Goal: Task Accomplishment & Management: Use online tool/utility

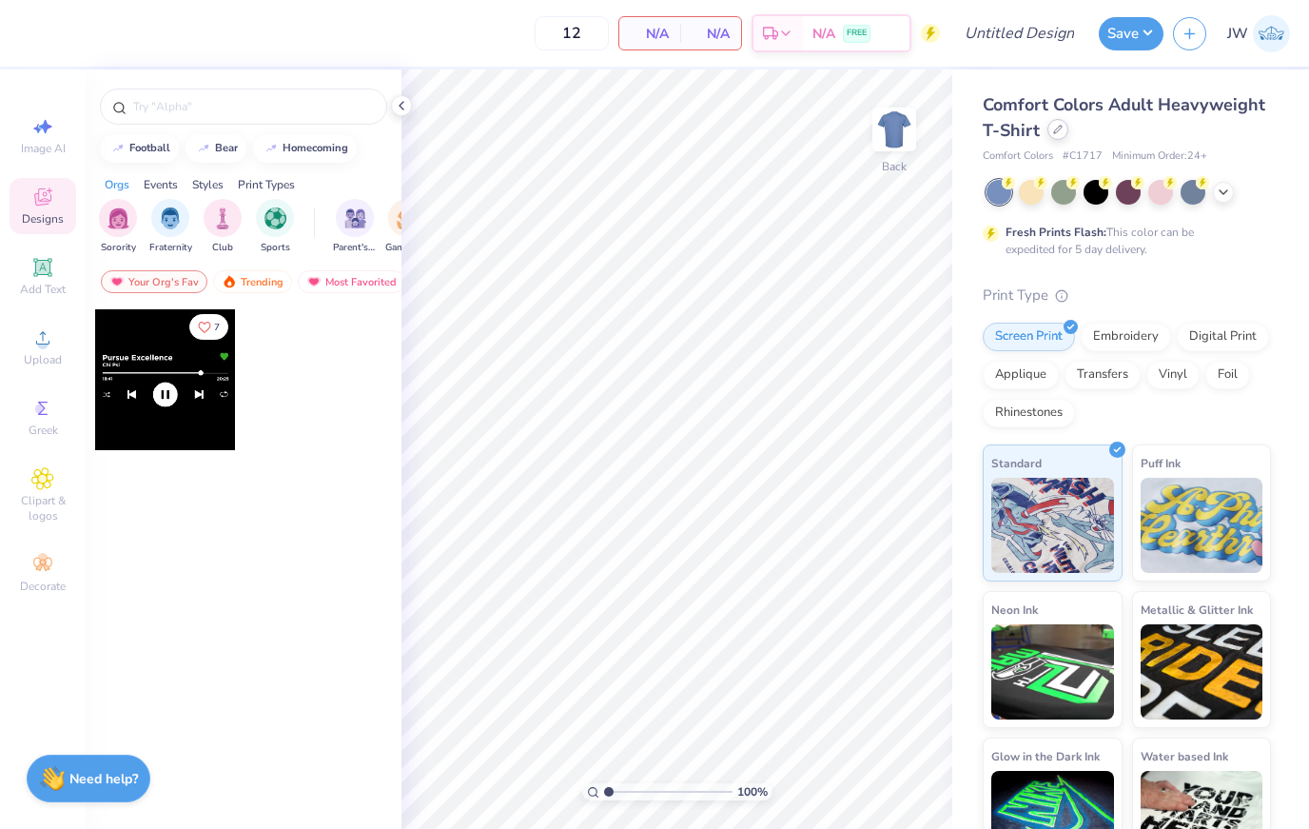
click at [1056, 127] on icon at bounding box center [1058, 130] width 10 height 10
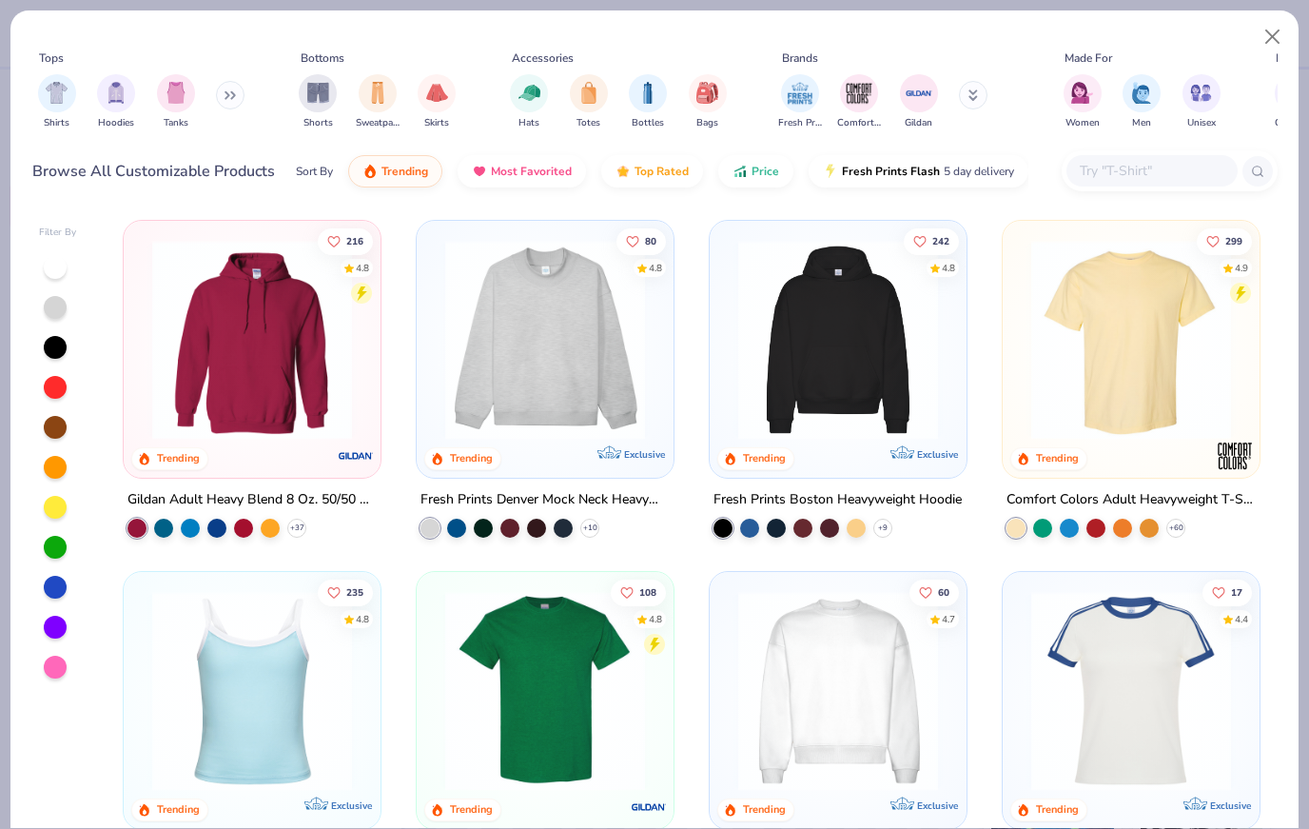
click at [1120, 189] on div at bounding box center [1170, 170] width 216 height 41
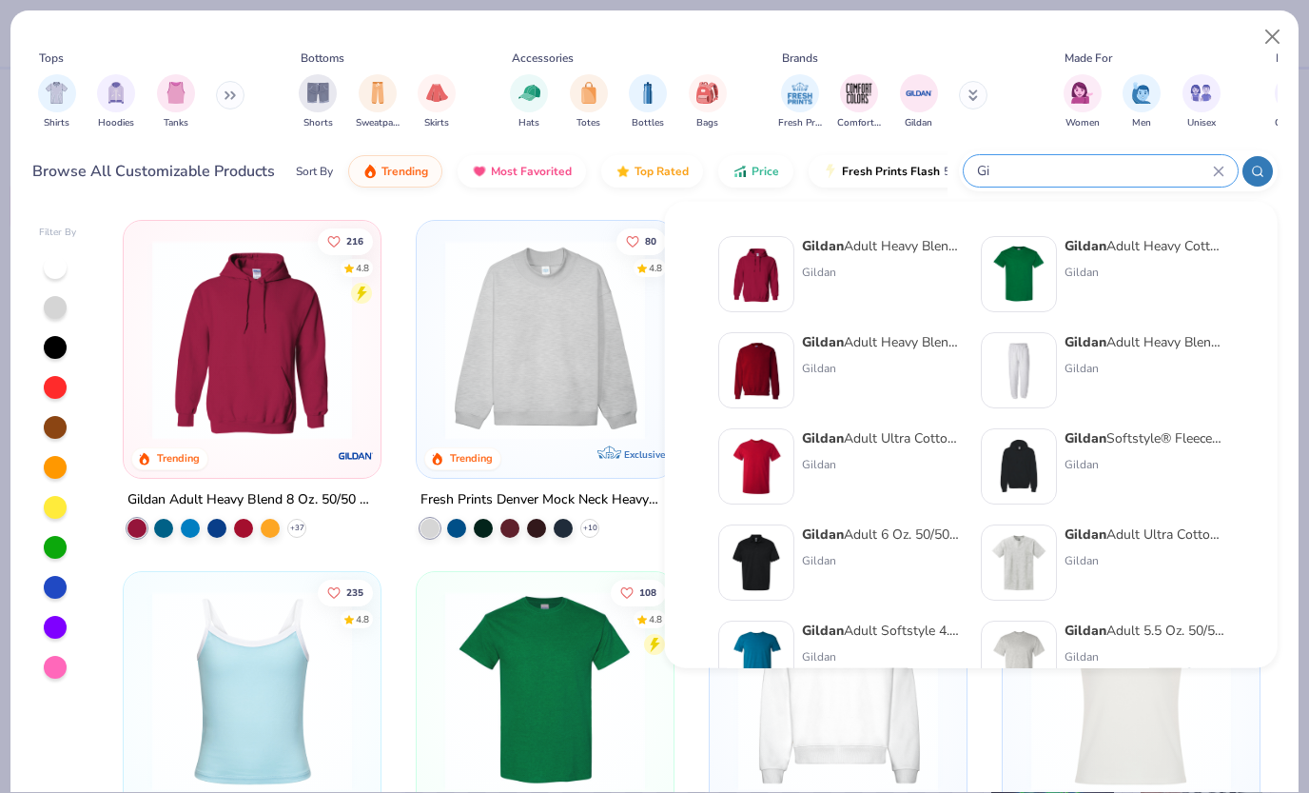
type input "G"
type input "Zip"
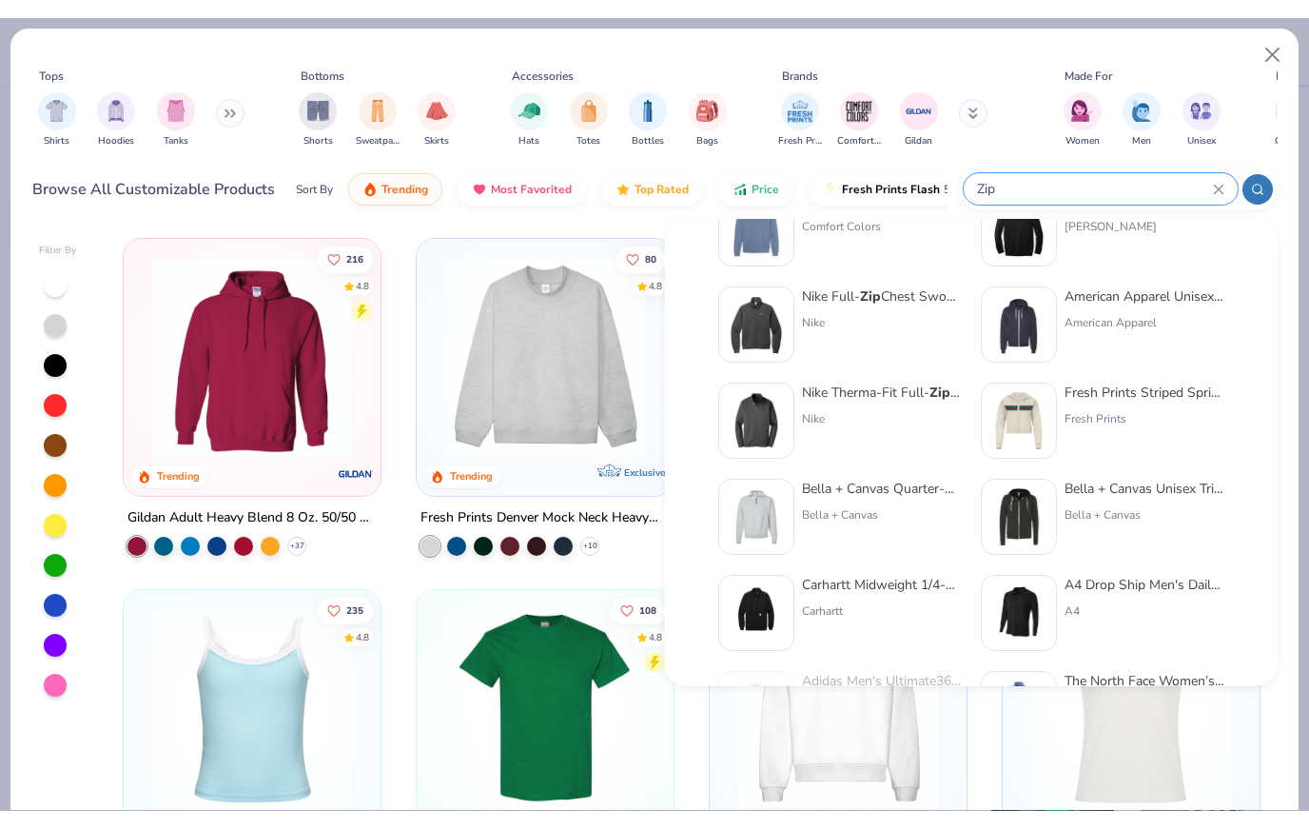
scroll to position [544, 0]
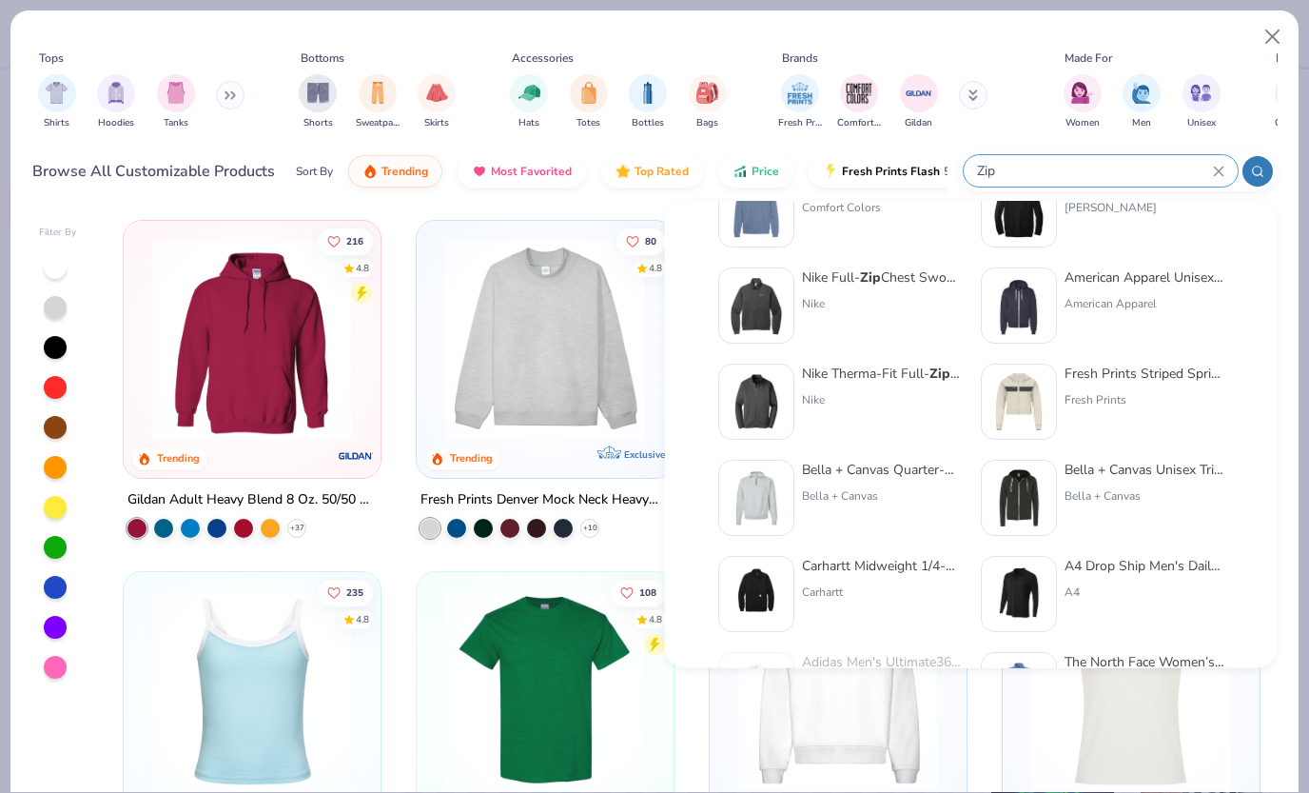
click at [1221, 174] on icon at bounding box center [1218, 171] width 9 height 9
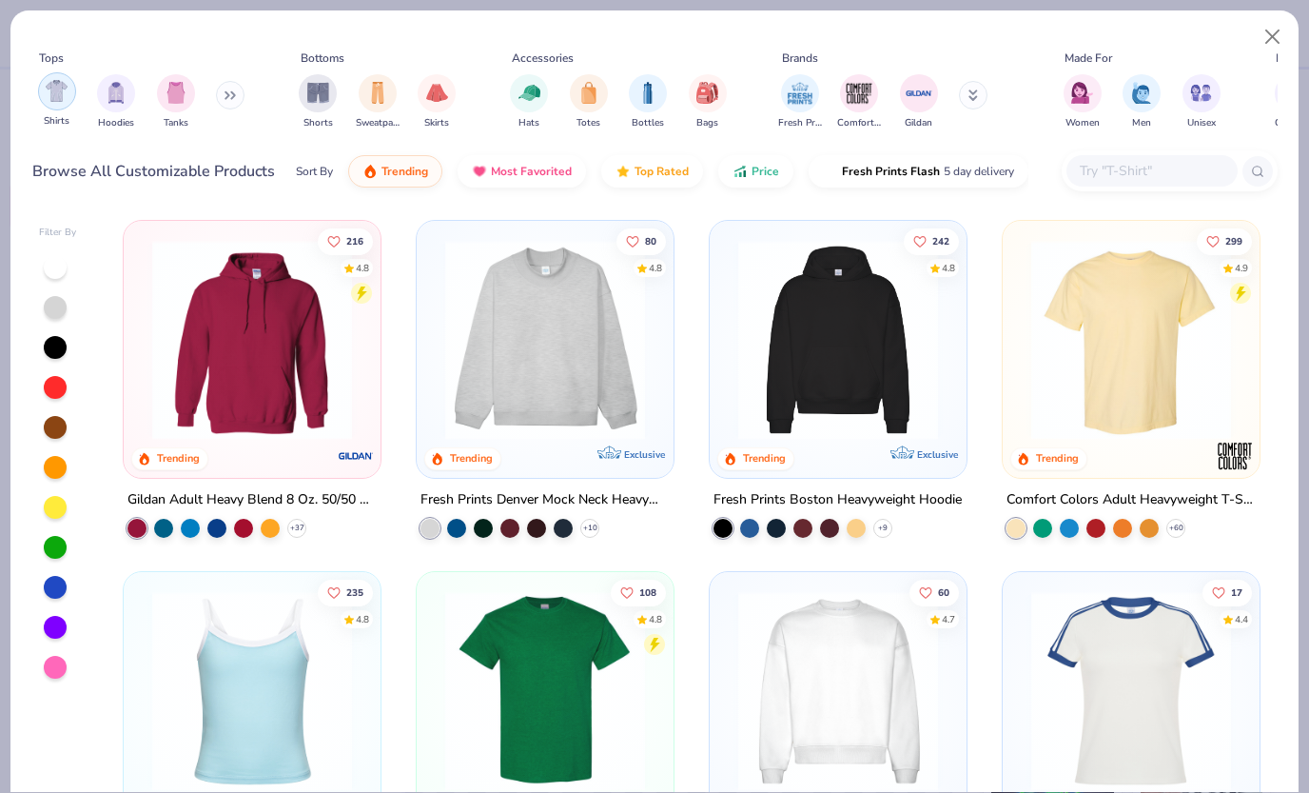
click at [126, 90] on img "filter for Hoodies" at bounding box center [116, 93] width 21 height 22
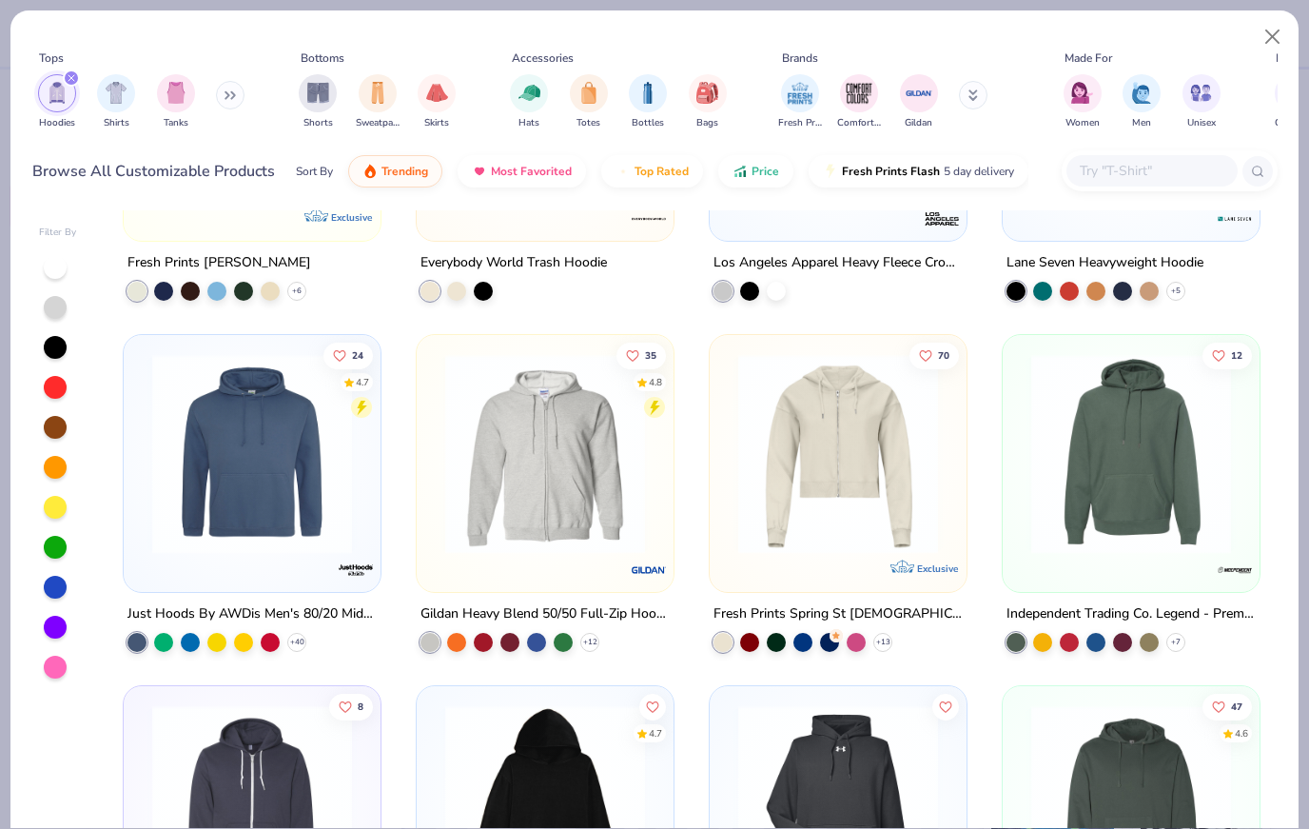
scroll to position [1330, 0]
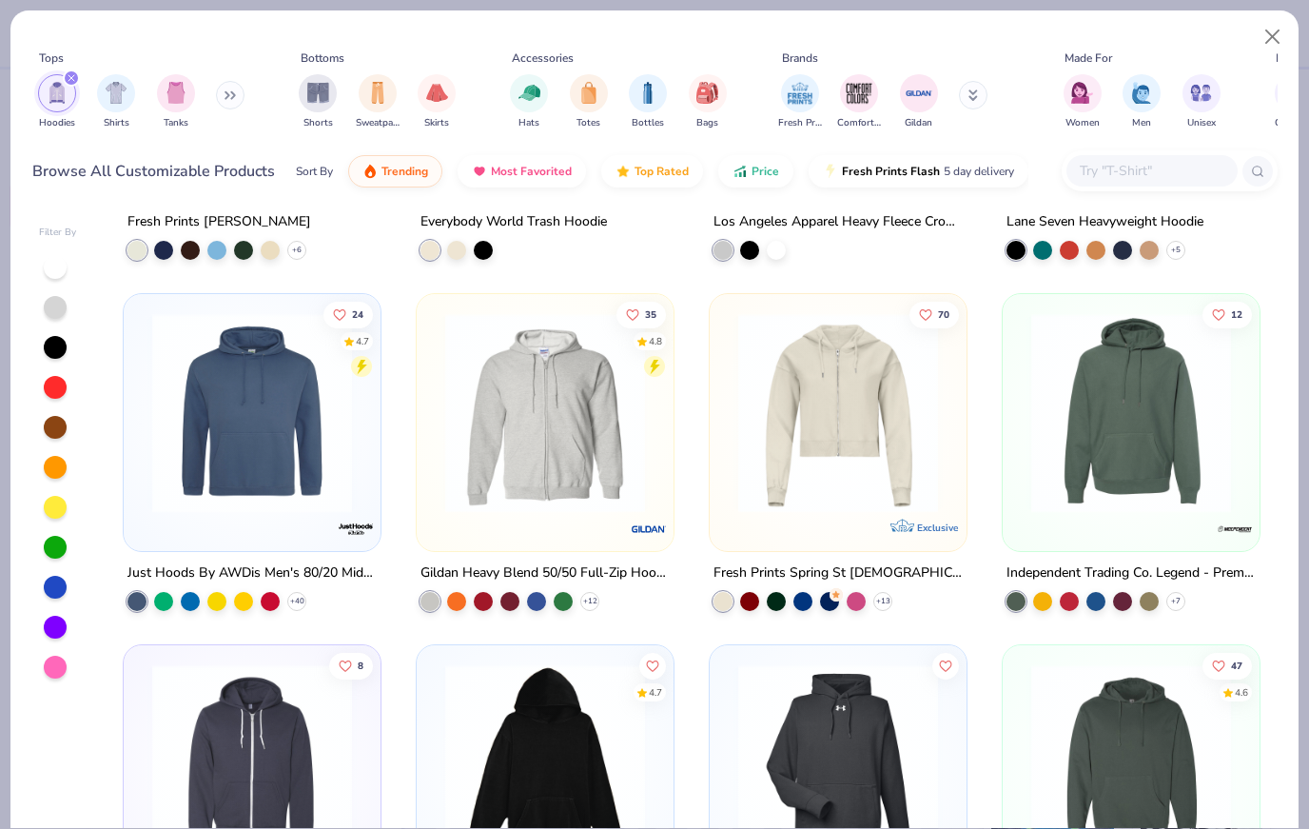
click at [593, 459] on img at bounding box center [545, 413] width 219 height 200
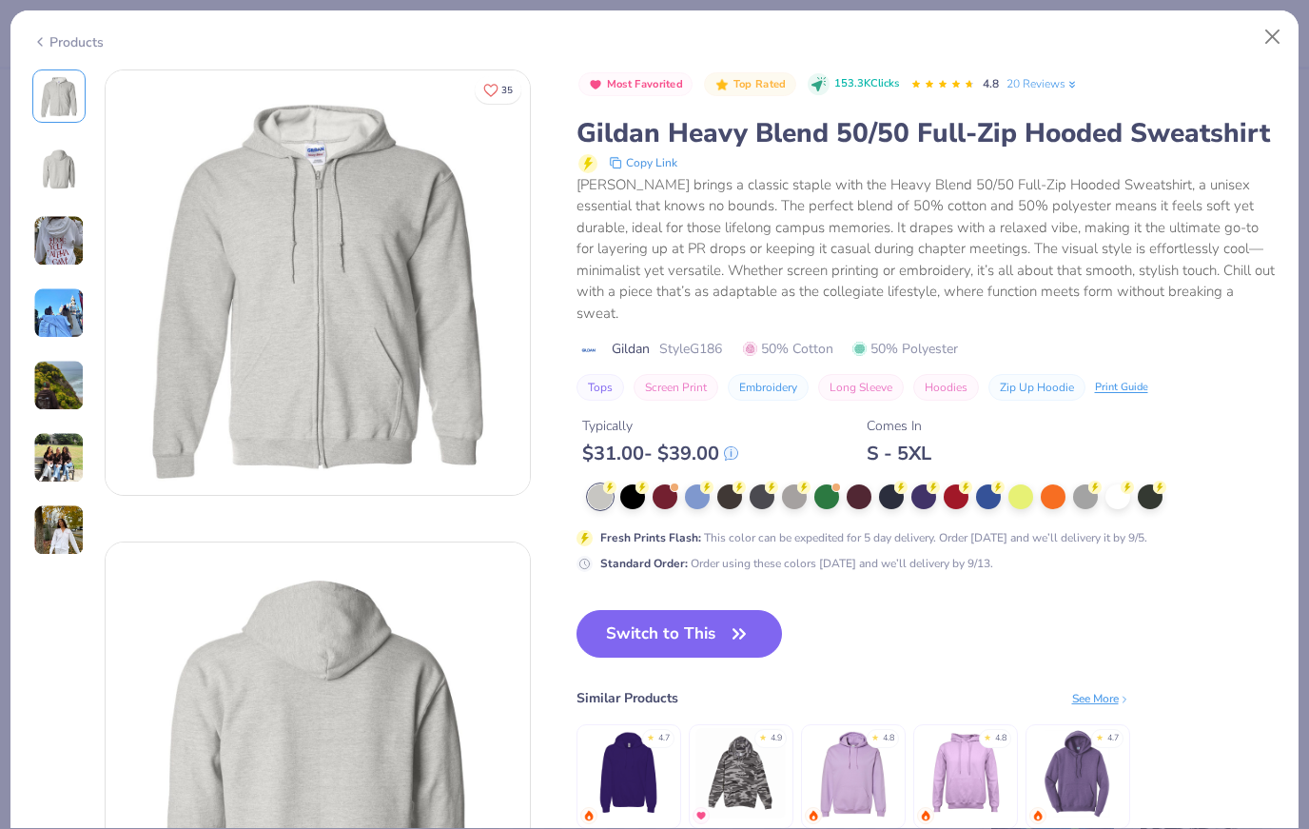
click at [678, 484] on div at bounding box center [933, 496] width 690 height 25
click at [666, 482] on div at bounding box center [665, 494] width 25 height 25
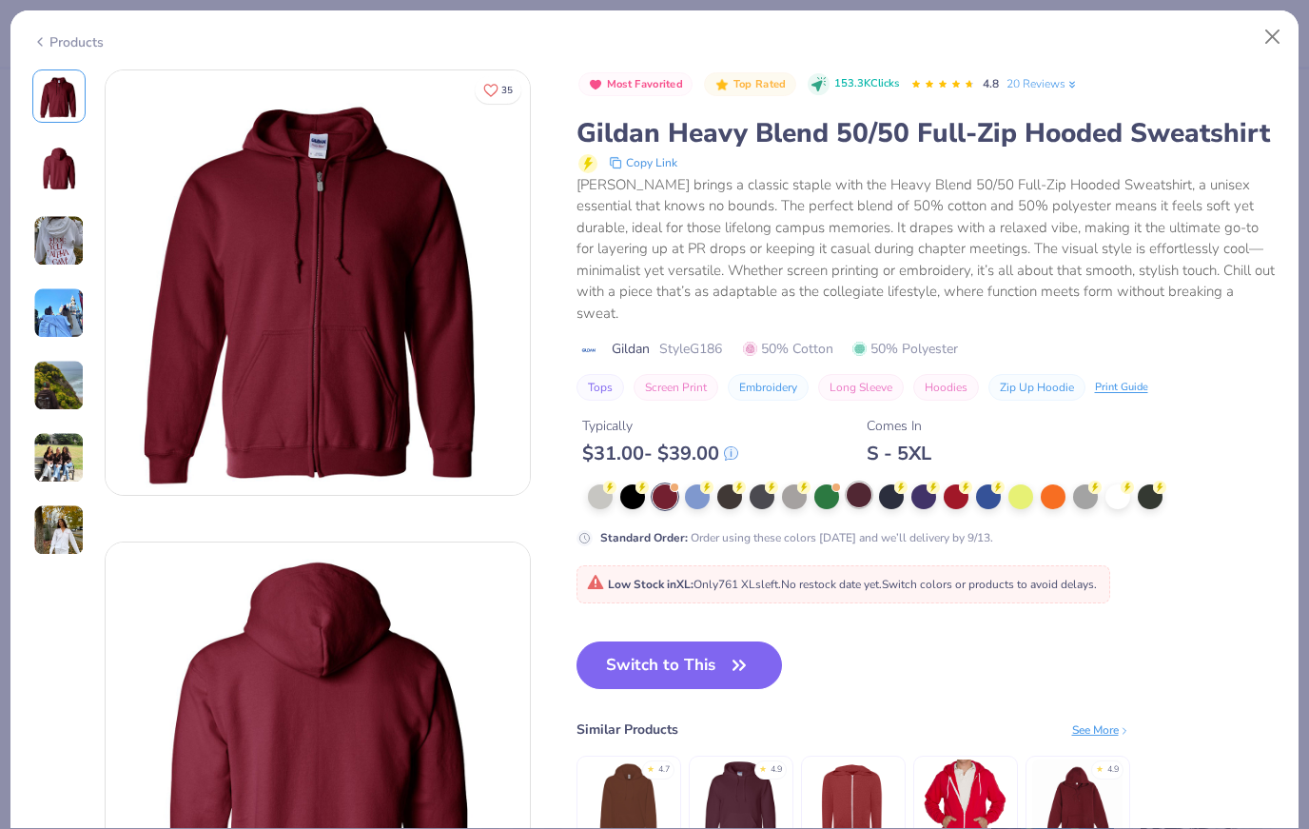
click at [862, 482] on div at bounding box center [859, 494] width 25 height 25
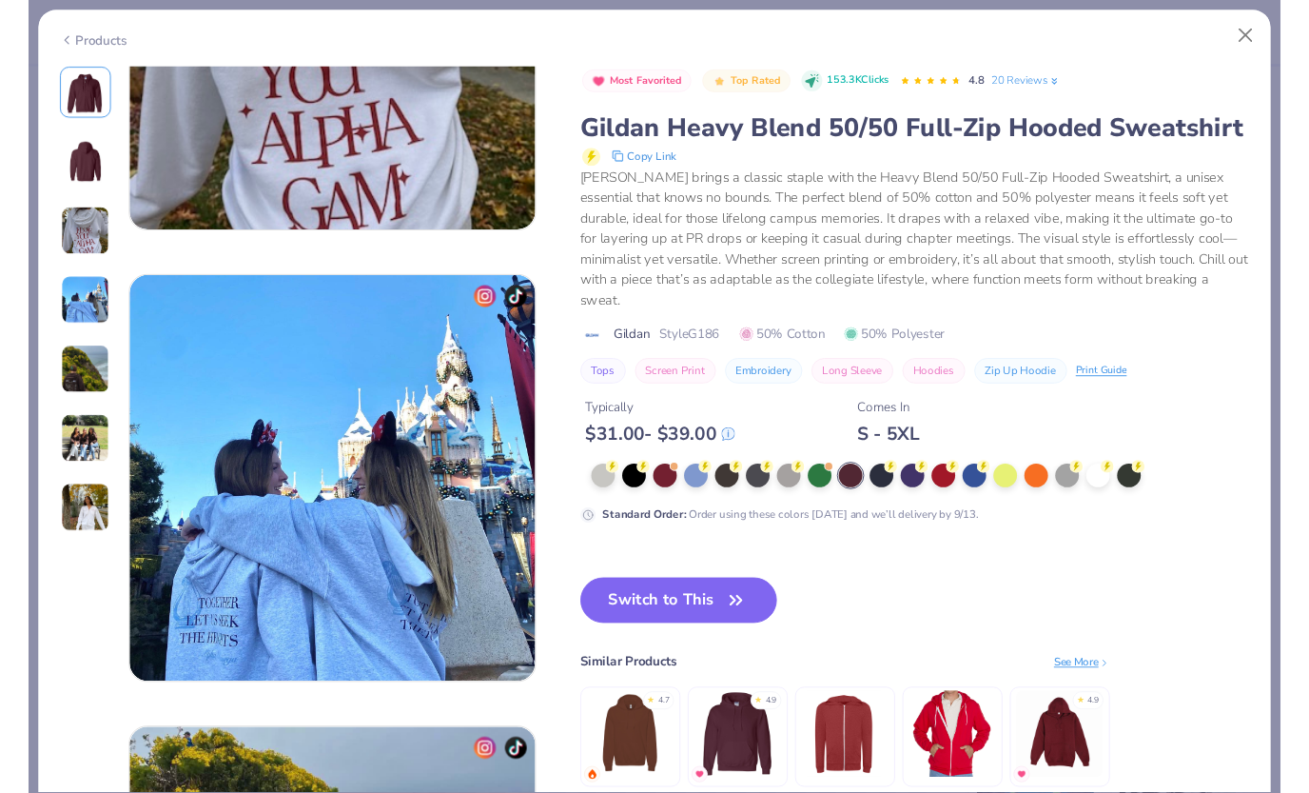
scroll to position [1228, 0]
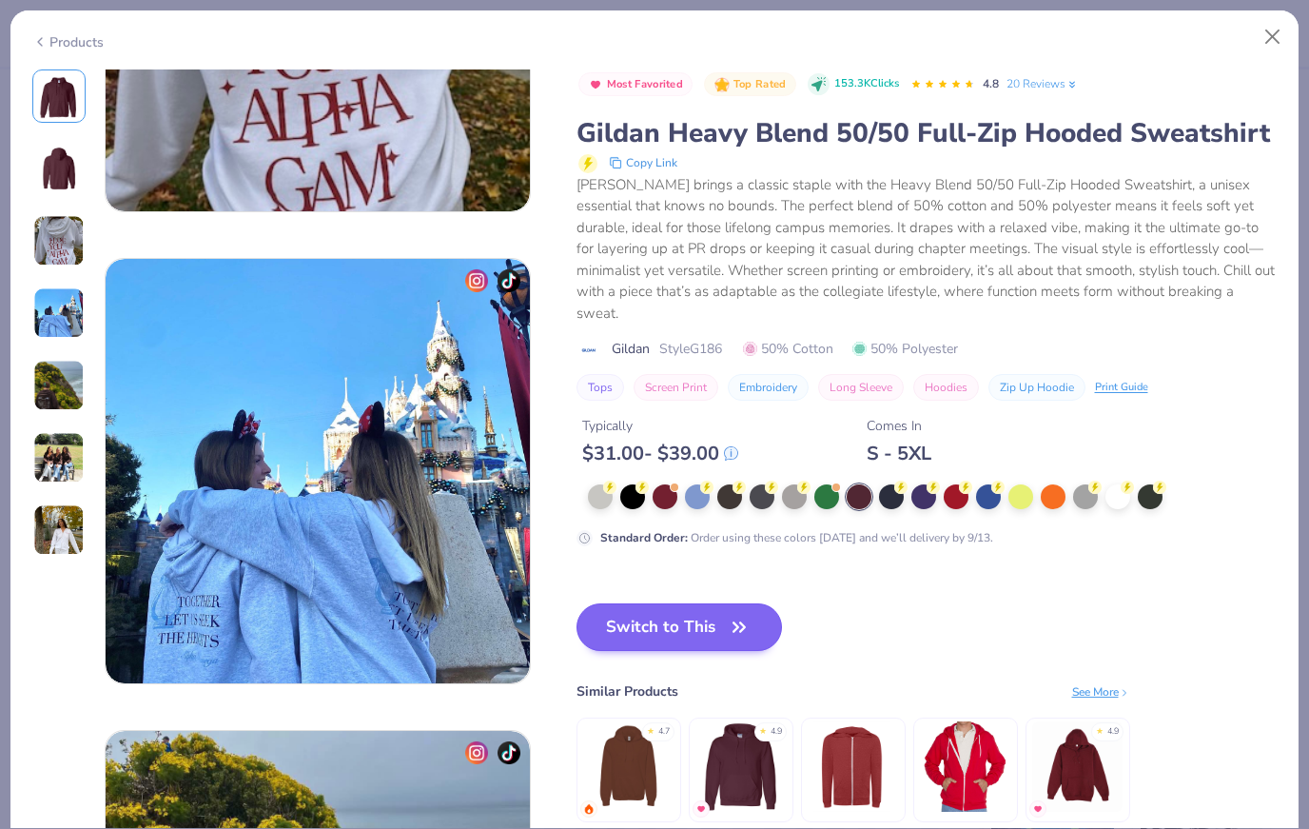
click at [687, 605] on button "Switch to This" at bounding box center [680, 627] width 206 height 48
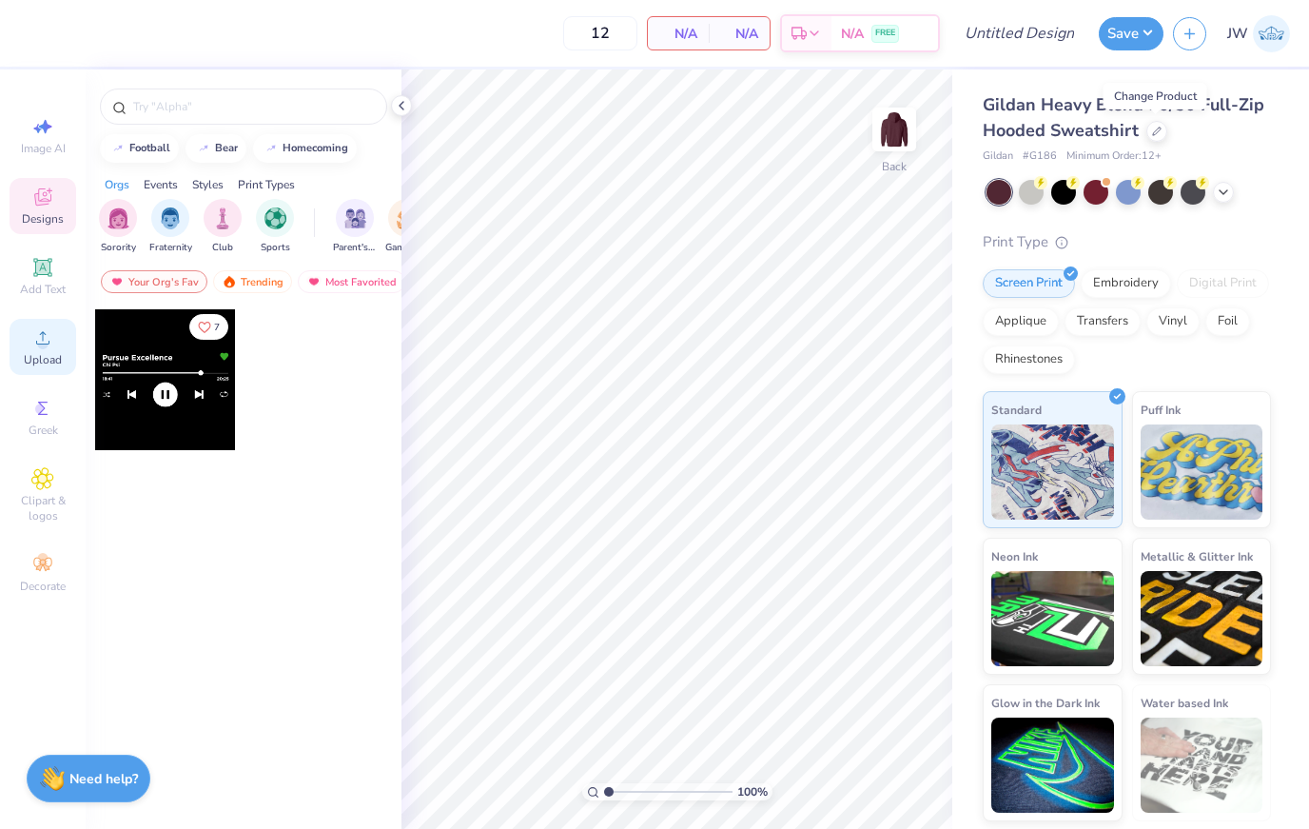
click at [50, 358] on span "Upload" at bounding box center [43, 359] width 38 height 15
click at [52, 279] on icon at bounding box center [42, 267] width 23 height 23
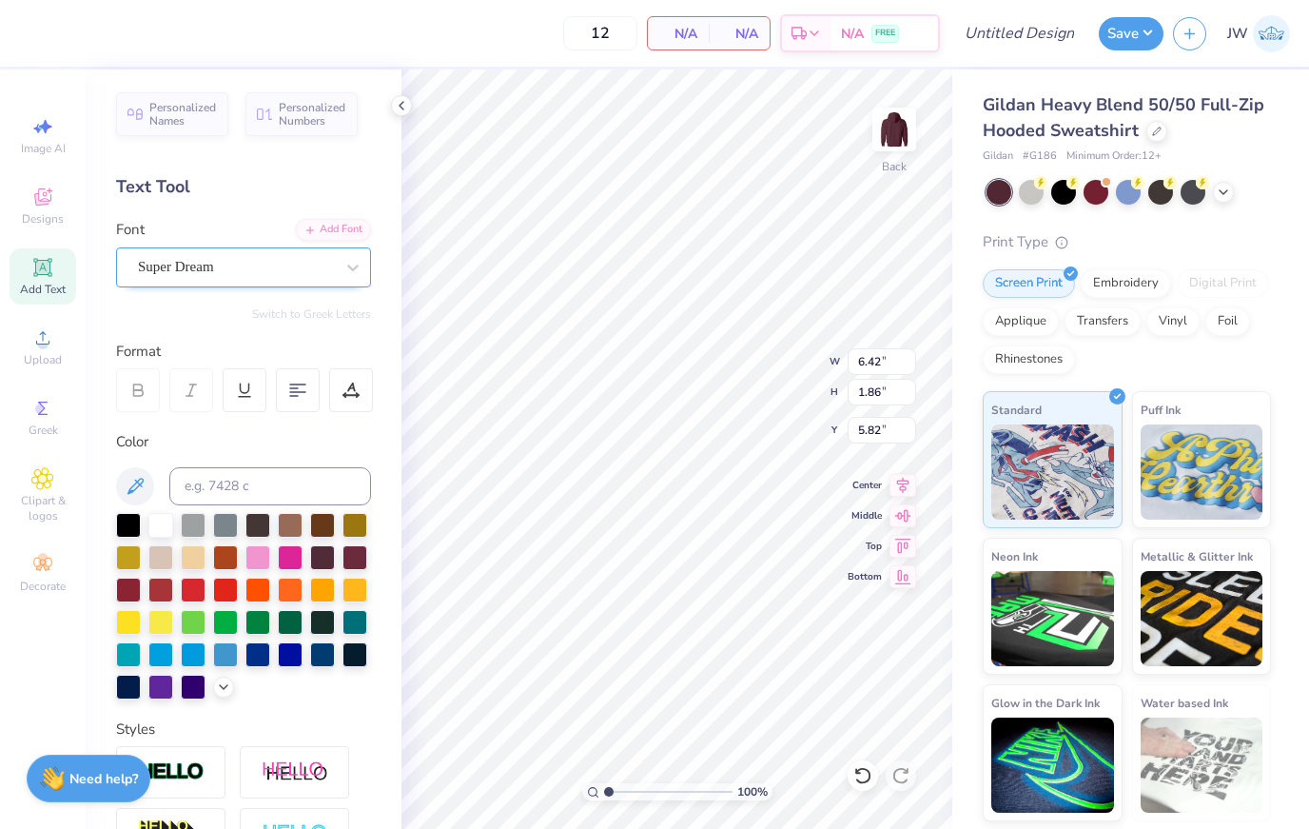
click at [307, 254] on div at bounding box center [236, 267] width 196 height 26
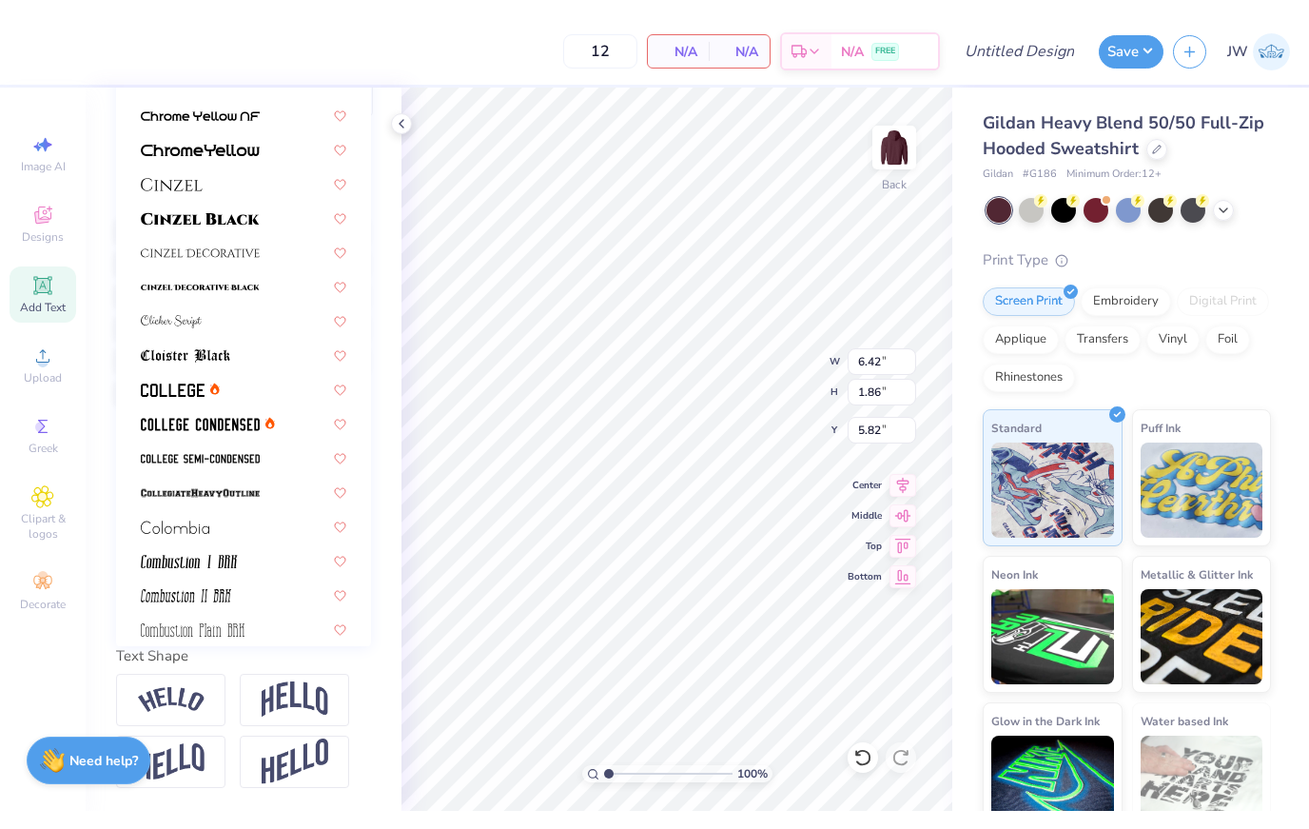
scroll to position [1844, 0]
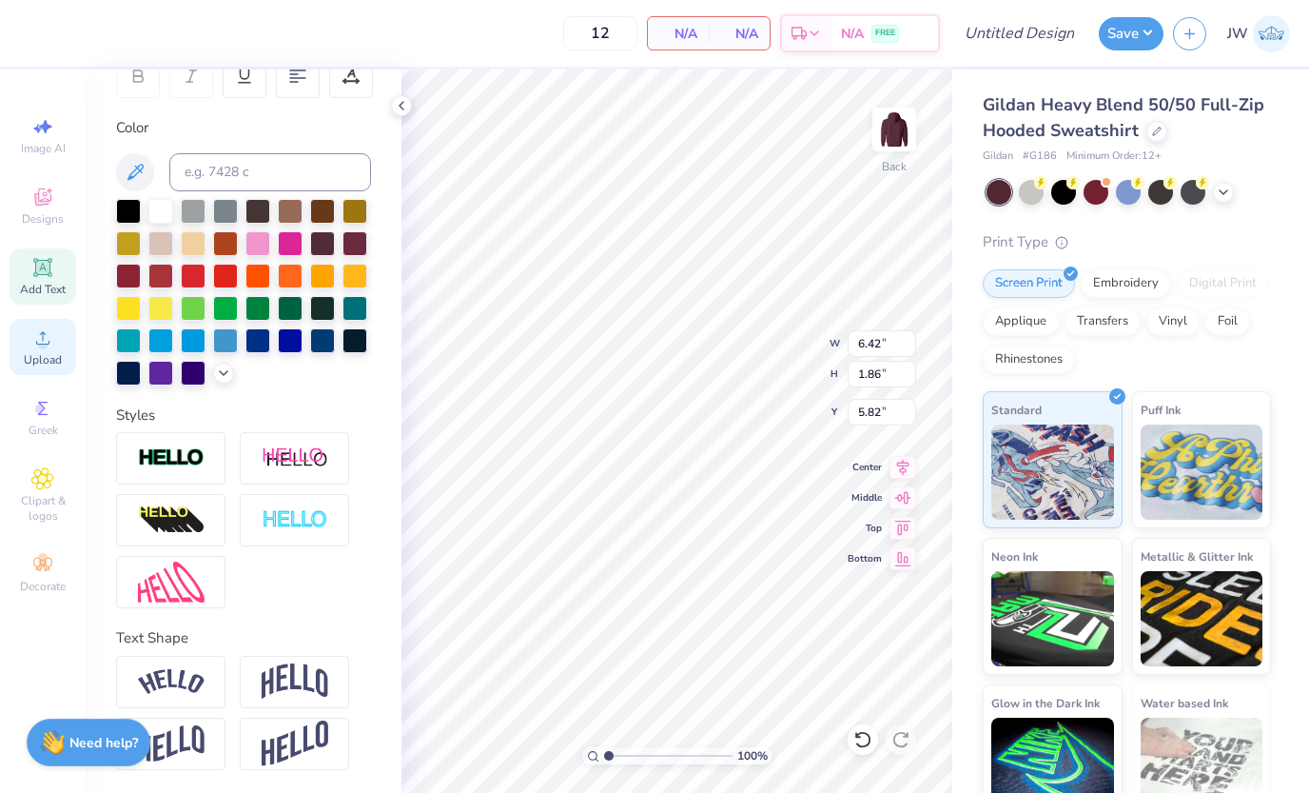
click at [42, 355] on div "Upload" at bounding box center [43, 347] width 67 height 56
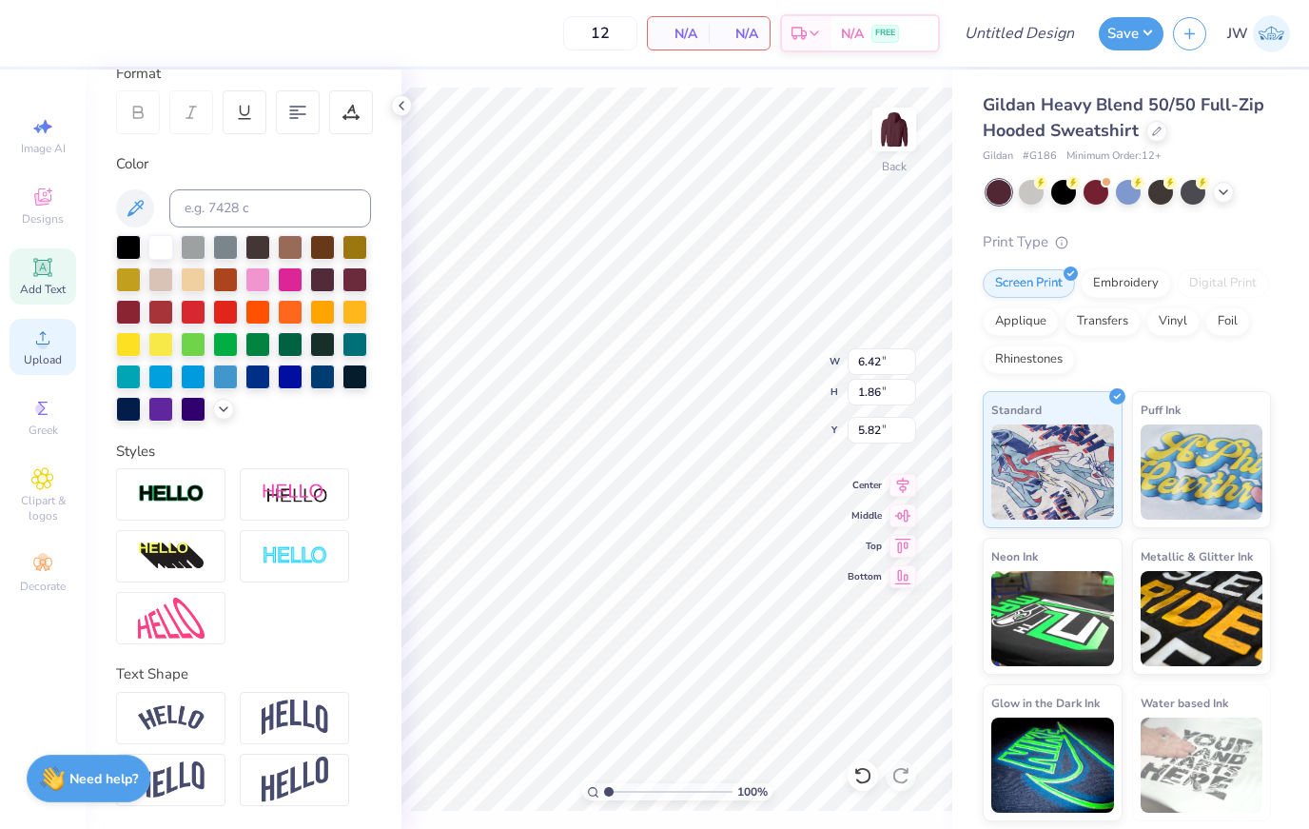
scroll to position [279, 0]
click at [49, 364] on span "Upload" at bounding box center [43, 359] width 38 height 15
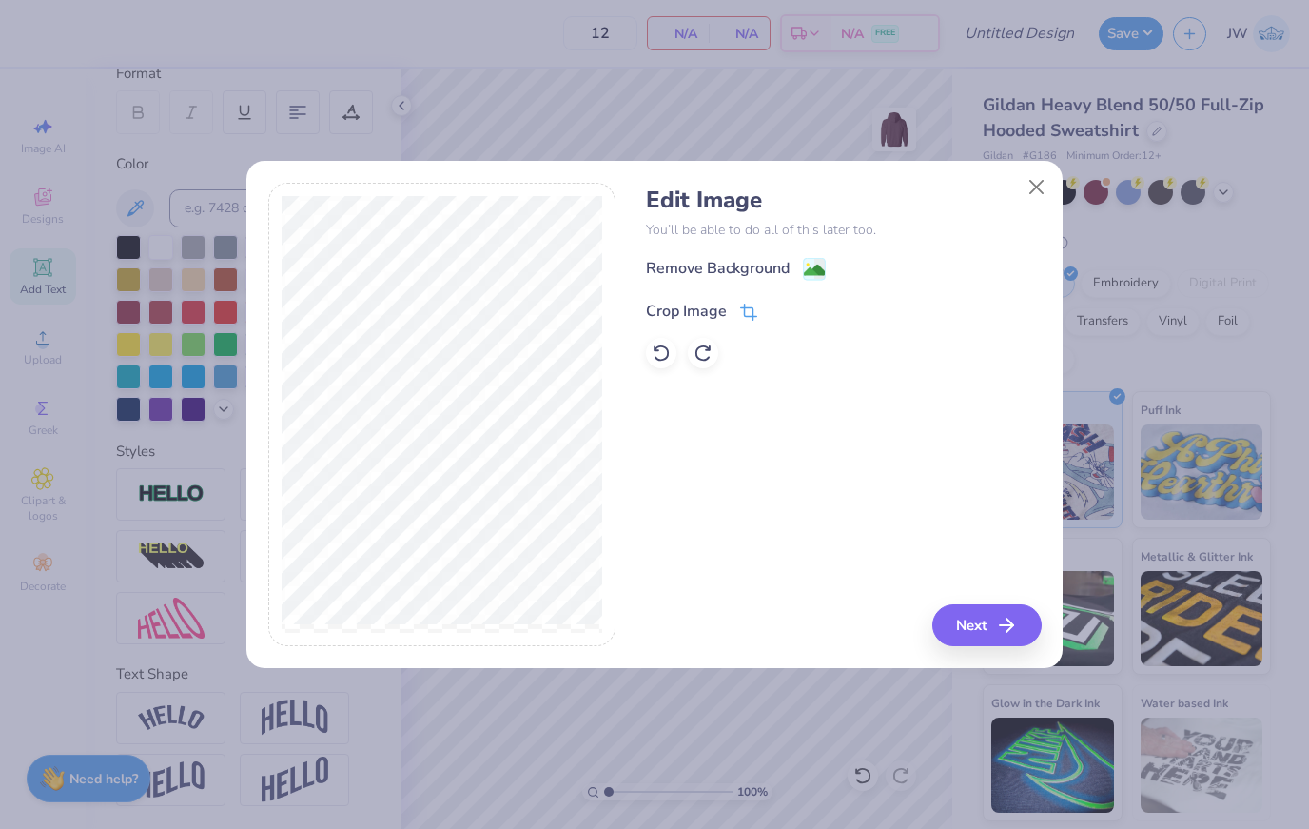
click at [740, 309] on icon at bounding box center [748, 312] width 17 height 17
click at [772, 313] on button at bounding box center [781, 309] width 20 height 20
click at [815, 268] on image at bounding box center [814, 270] width 21 height 21
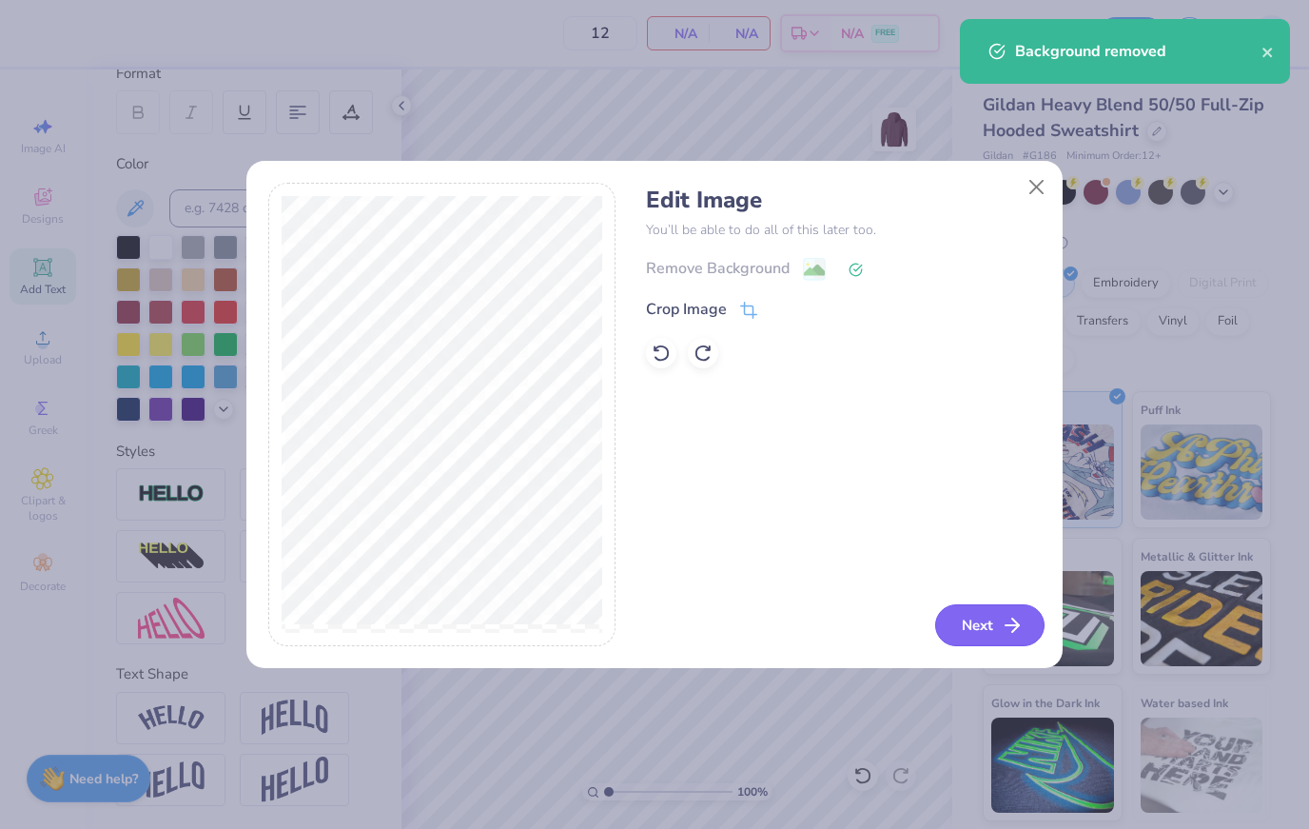
click at [1018, 633] on icon "button" at bounding box center [1012, 625] width 23 height 23
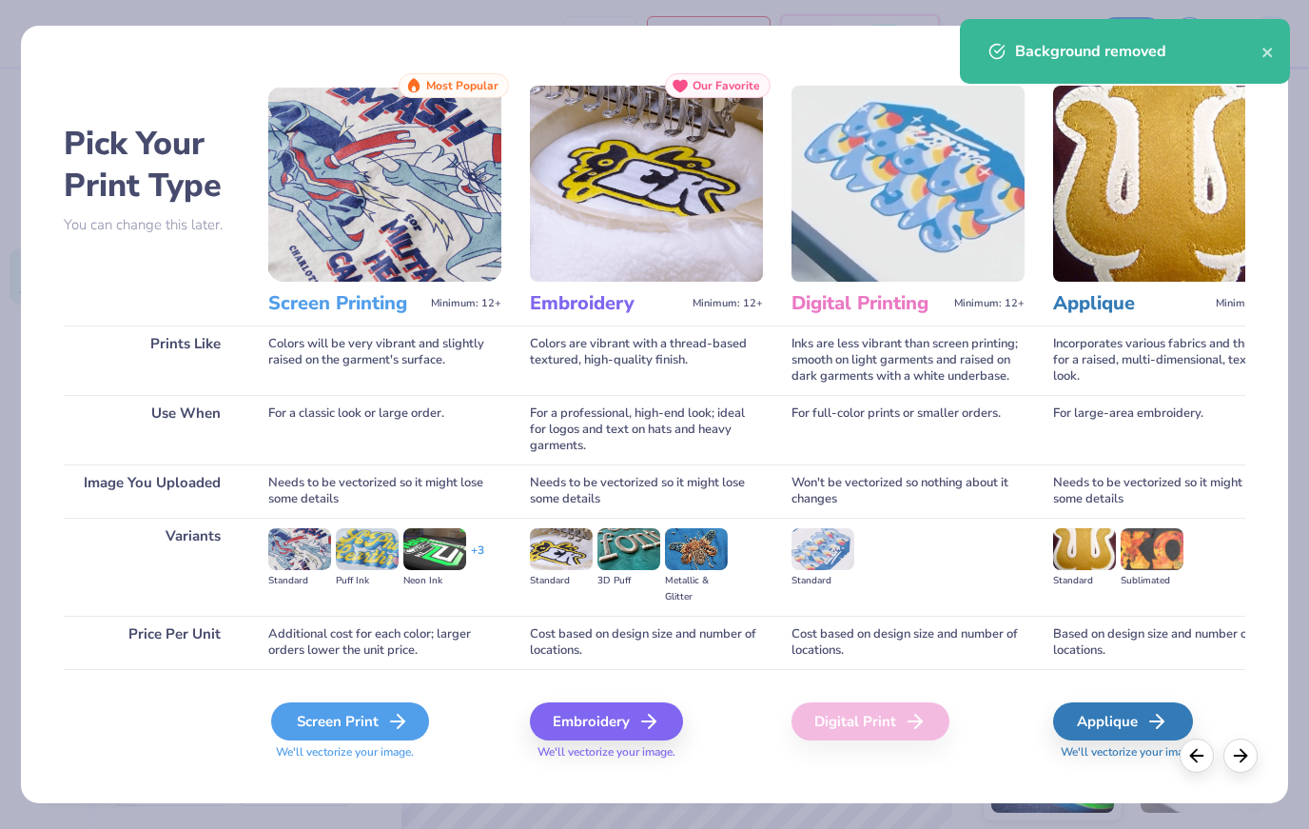
click at [384, 707] on div "Screen Print" at bounding box center [350, 721] width 158 height 38
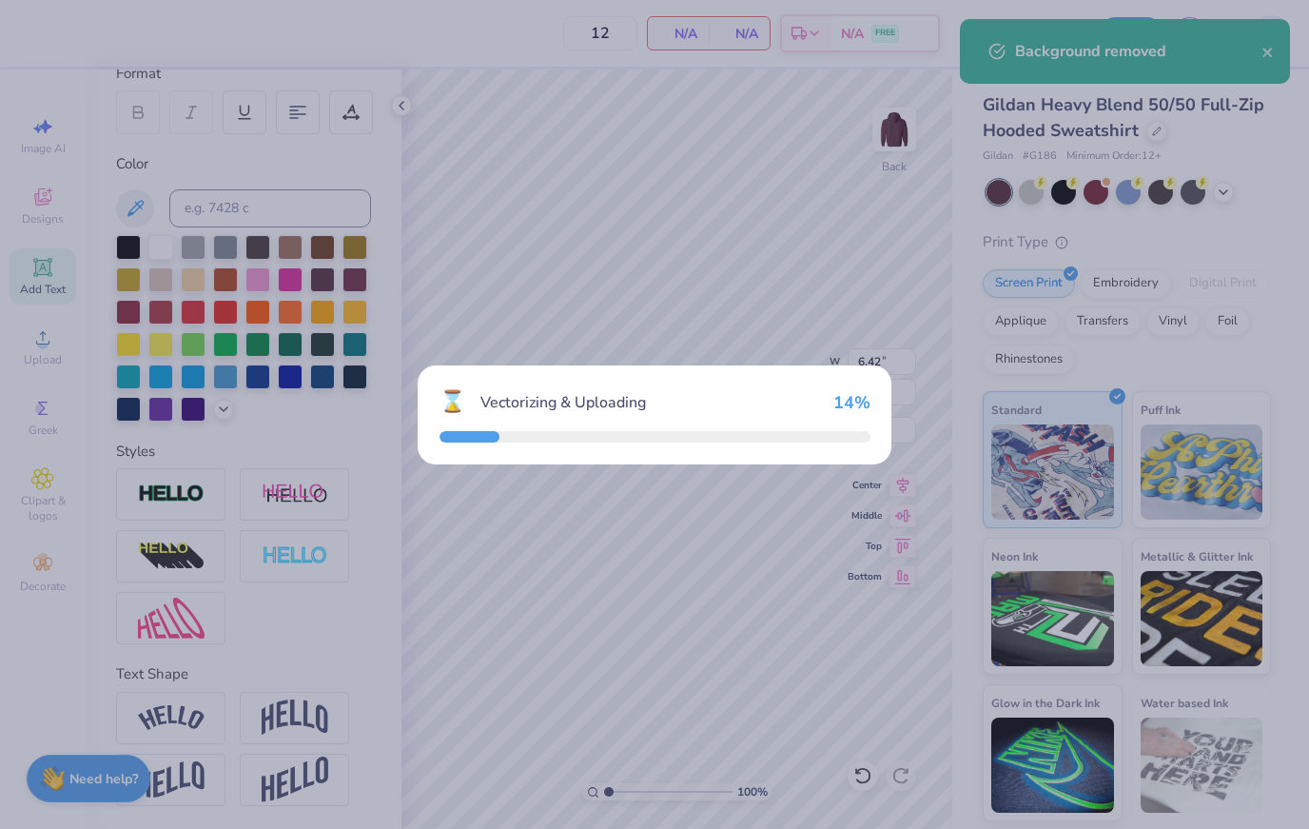
type input "8.41"
type input "5.58"
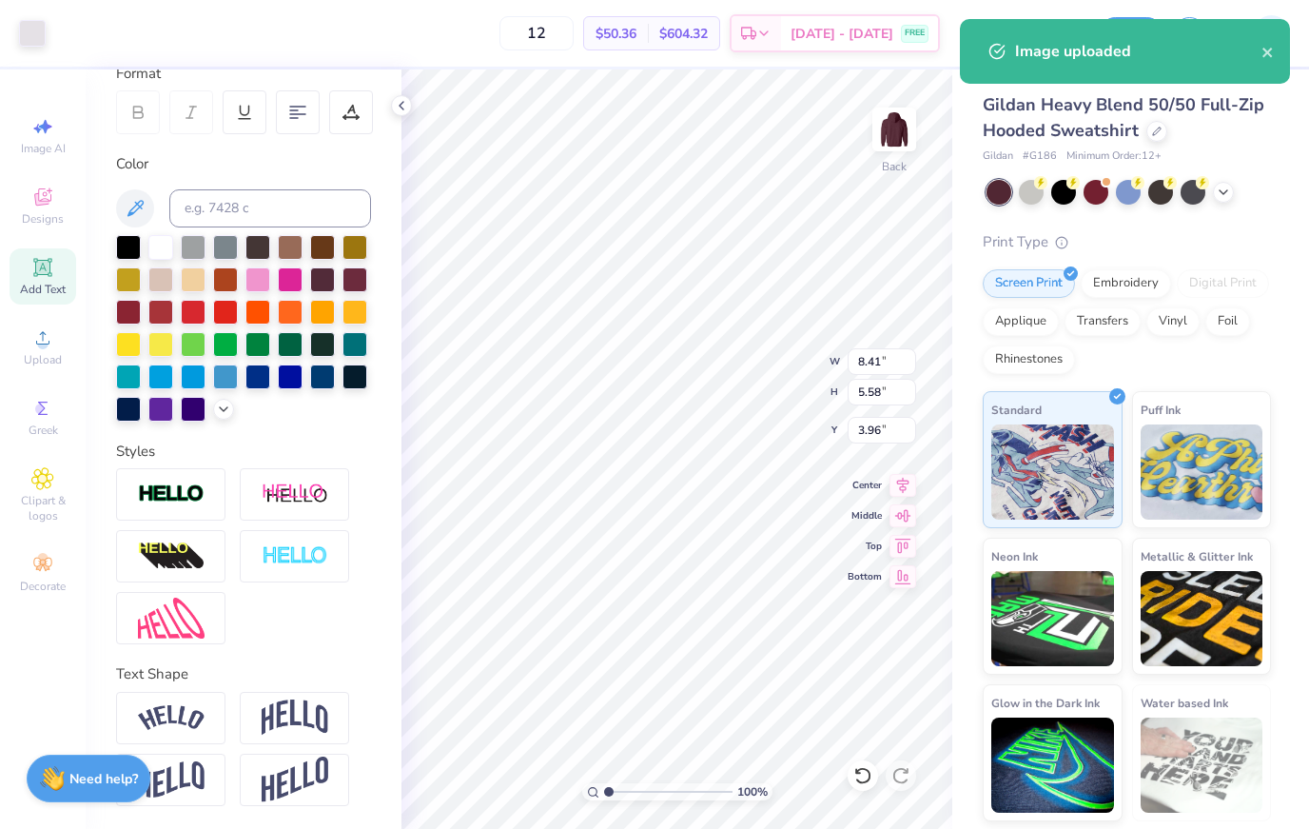
type input "2.10"
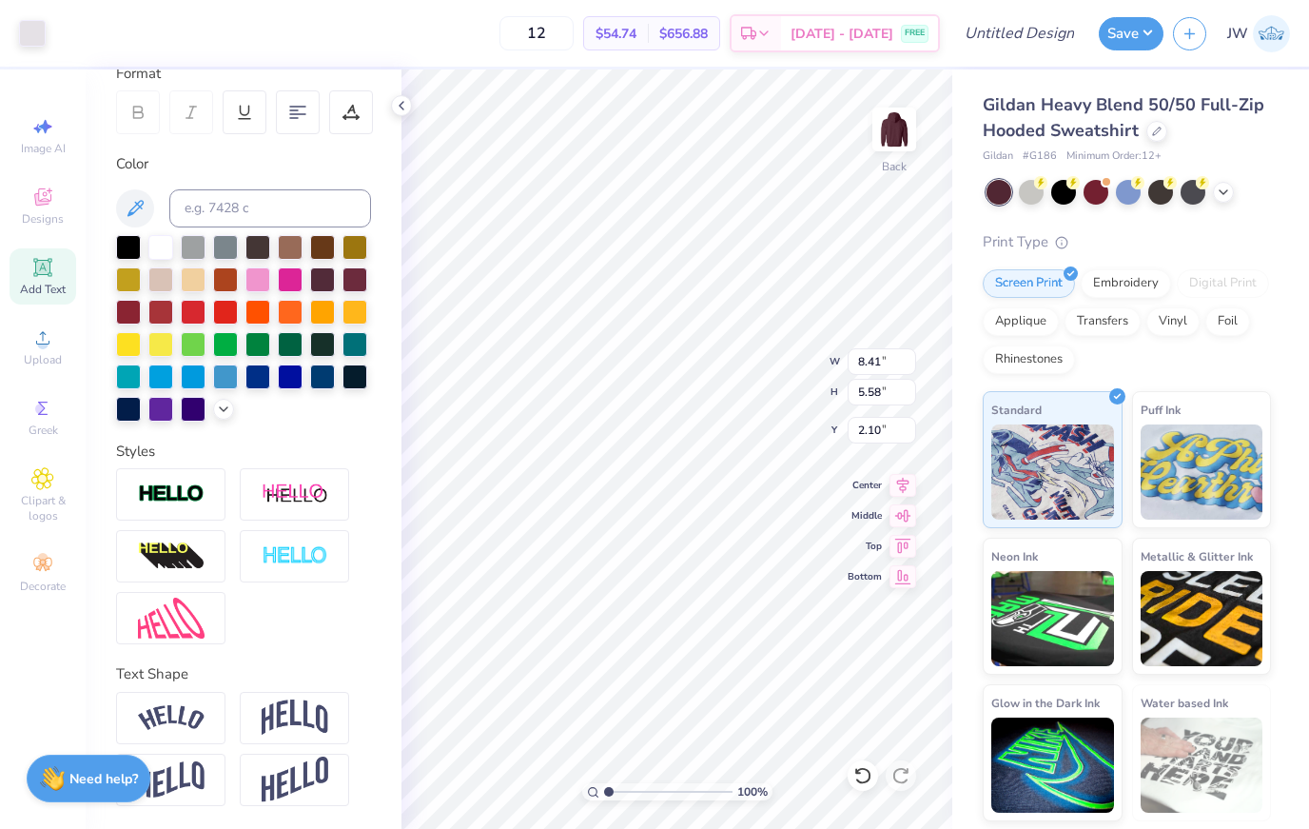
type input "5.44"
type input "3.60"
type input "2.55"
type input "4.12"
type input "2.73"
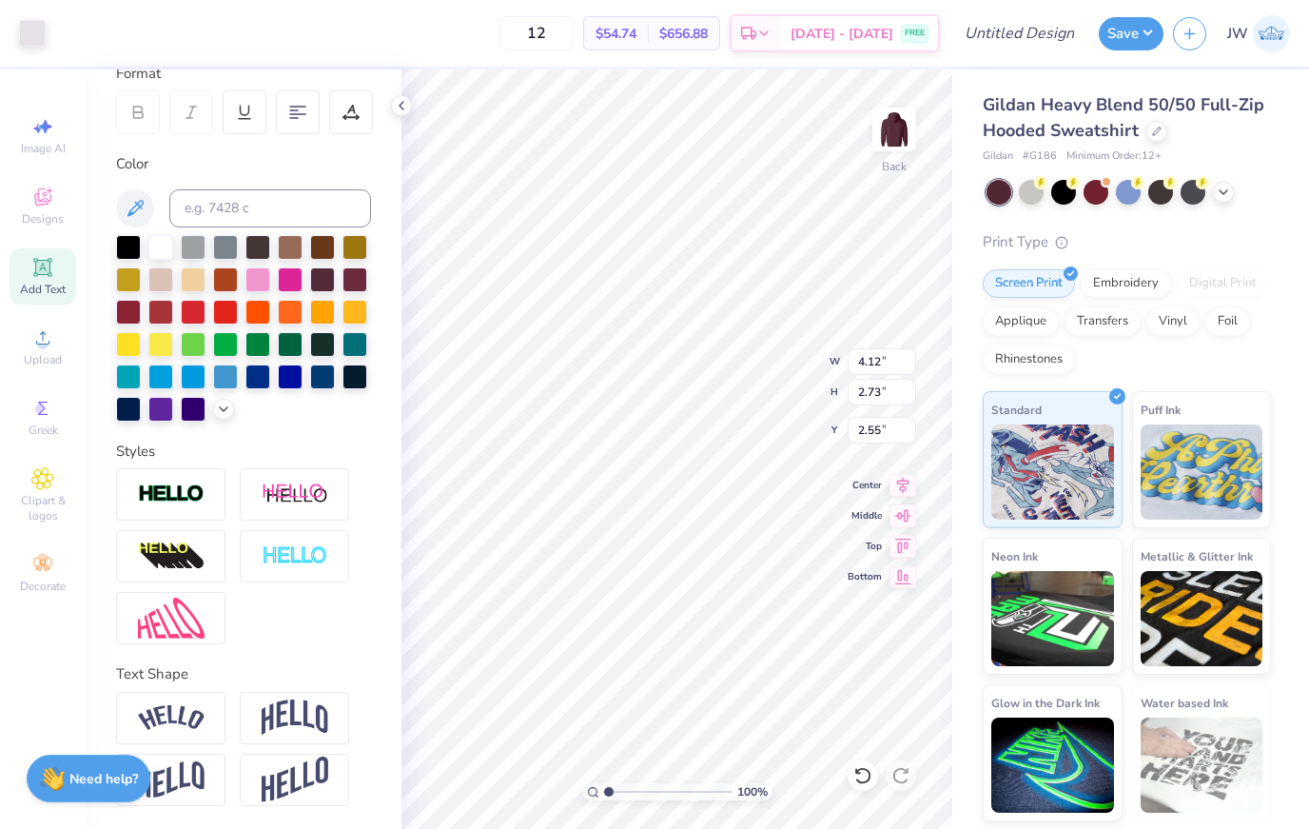
type input "3.00"
type input "4.66"
type input "3.09"
click at [797, 389] on div "100 % Back W 4.66 4.66 " H 3.09 3.09 " Y 3.00 3.00 " Center Middle Top Bottom" at bounding box center [677, 448] width 551 height 759
click at [1205, 142] on div "Gildan Heavy Blend 50/50 Full-Zip Hooded Sweatshirt" at bounding box center [1127, 117] width 288 height 51
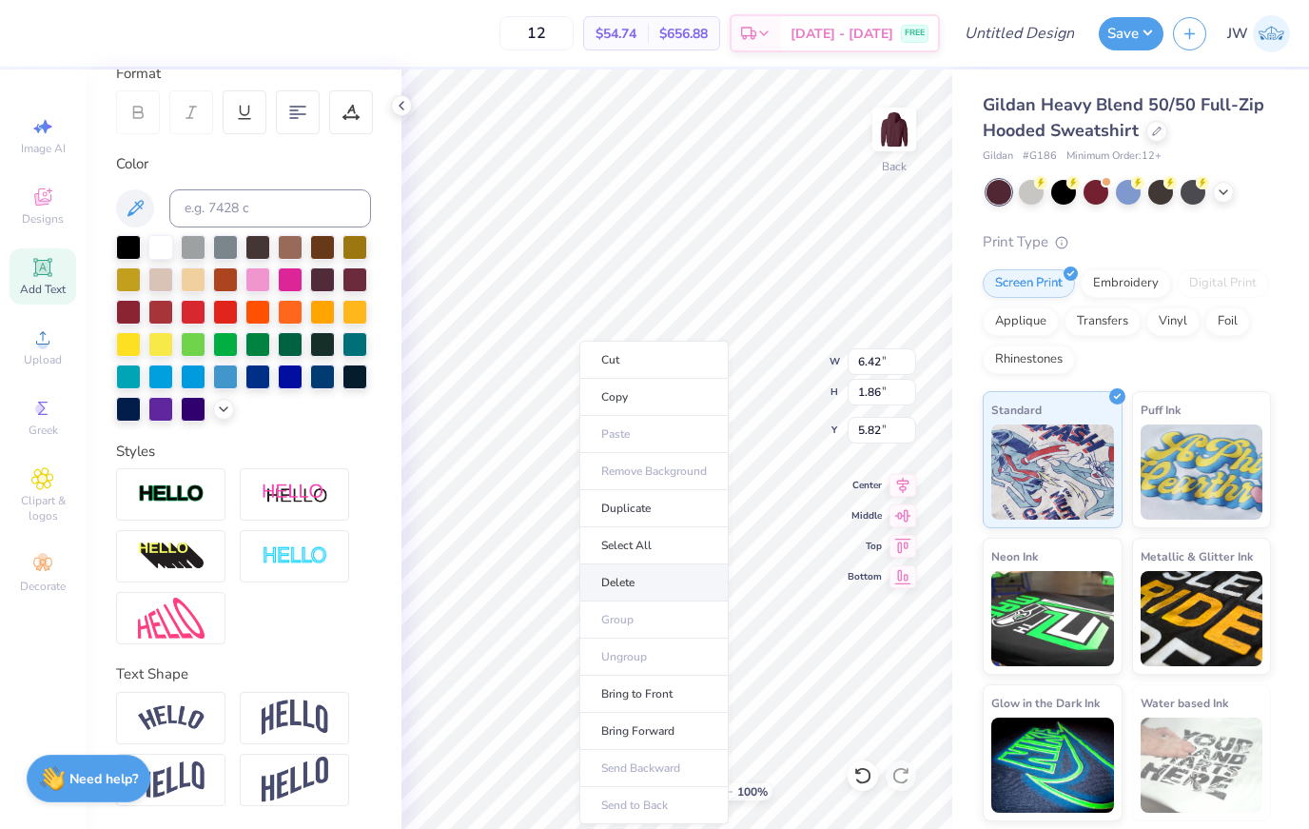
click at [638, 574] on li "Delete" at bounding box center [653, 582] width 149 height 37
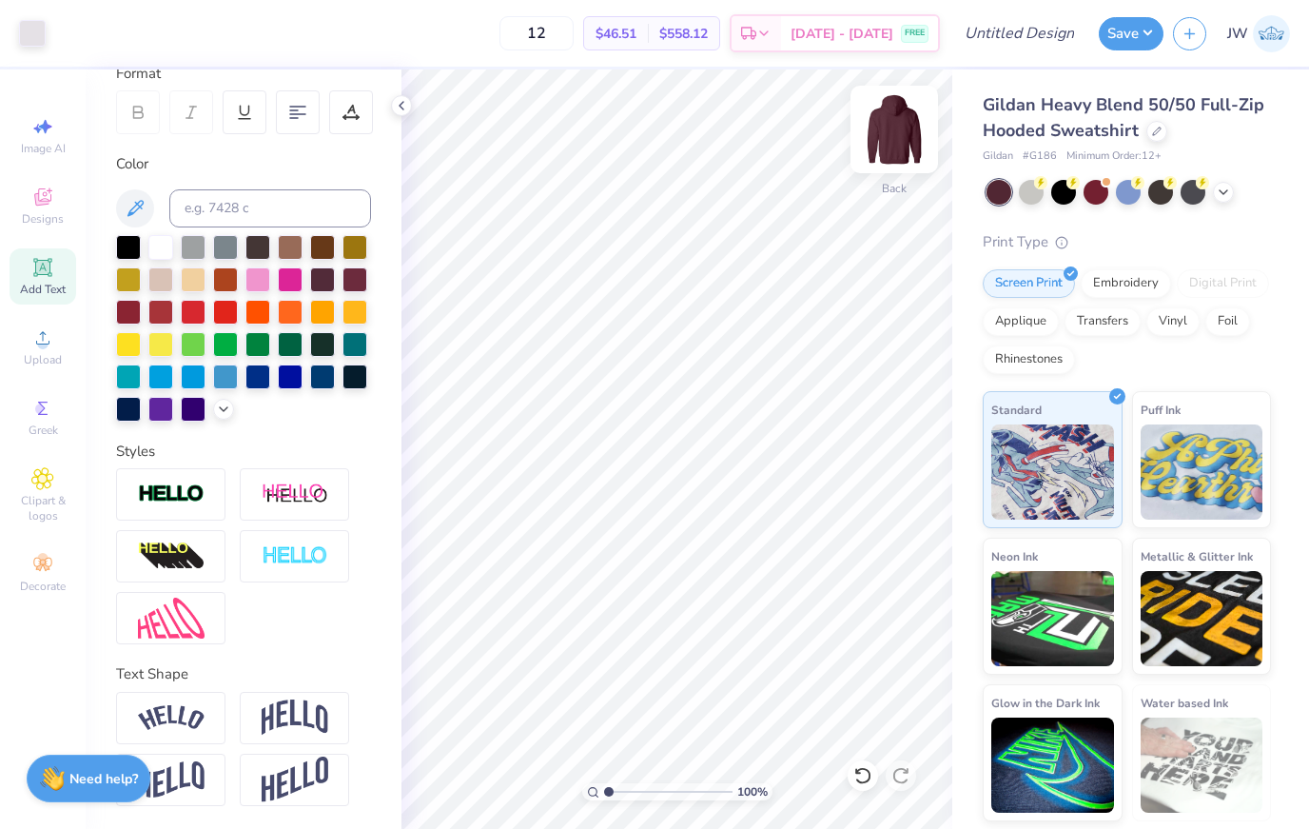
click at [904, 135] on img at bounding box center [894, 129] width 76 height 76
click at [49, 359] on span "Upload" at bounding box center [43, 359] width 38 height 15
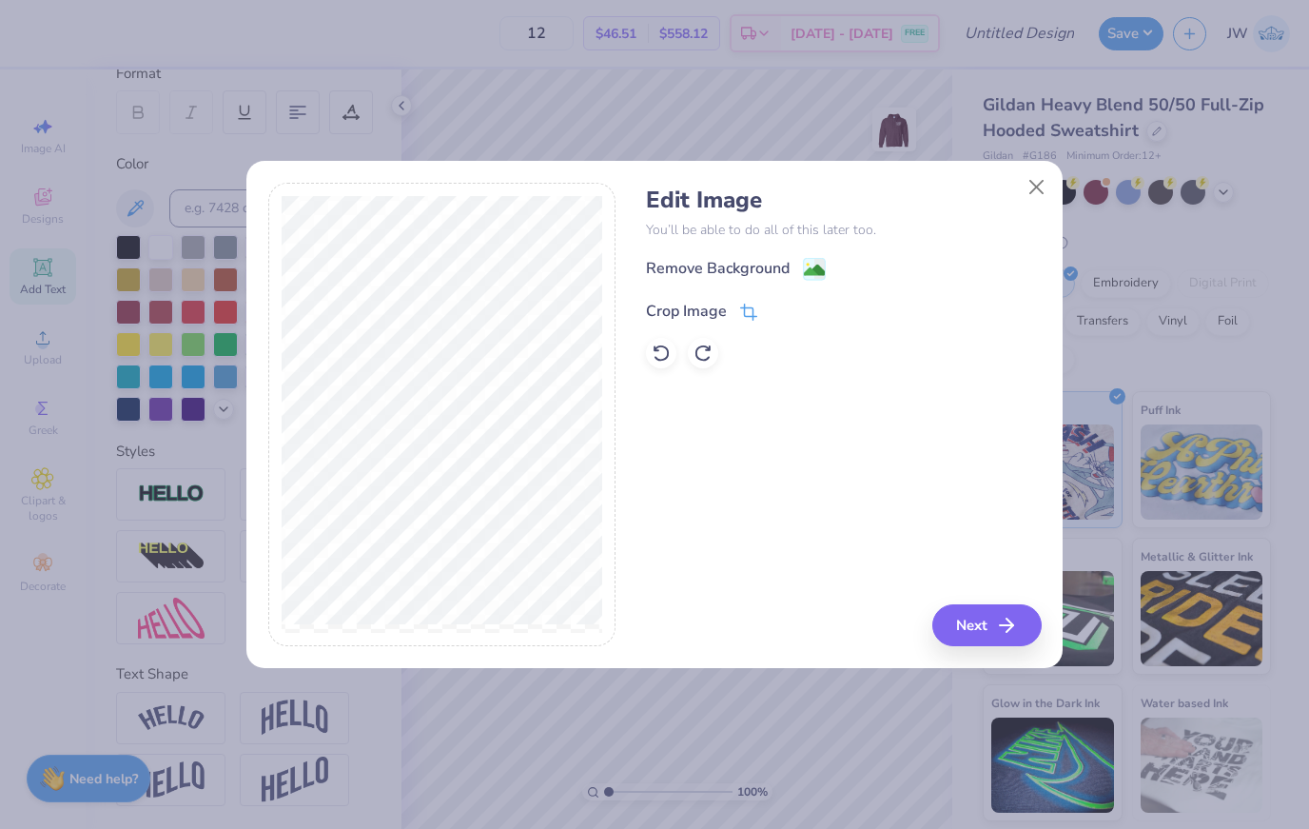
click at [757, 312] on icon at bounding box center [748, 312] width 17 height 17
click at [782, 306] on icon at bounding box center [781, 309] width 11 height 11
click at [814, 270] on image at bounding box center [814, 270] width 21 height 21
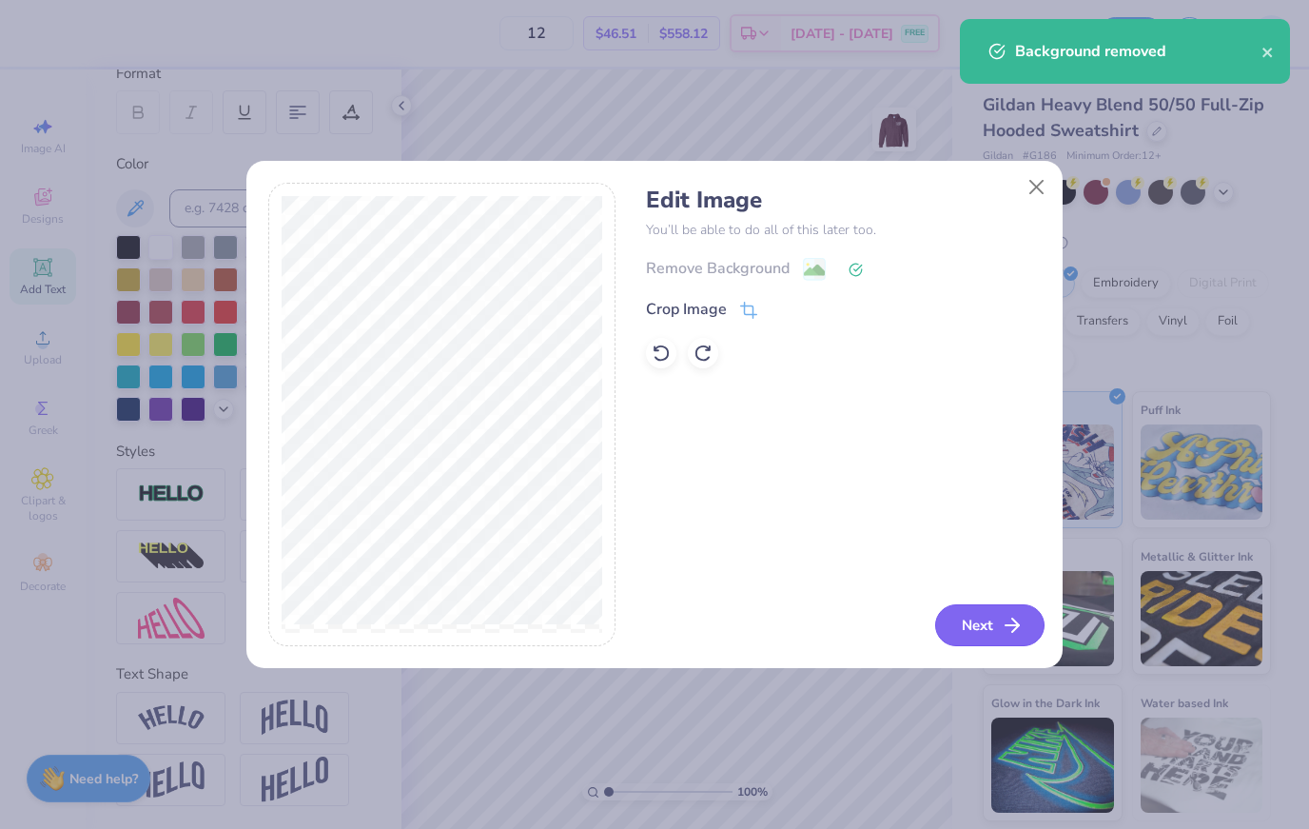
click at [1026, 633] on button "Next" at bounding box center [989, 625] width 109 height 42
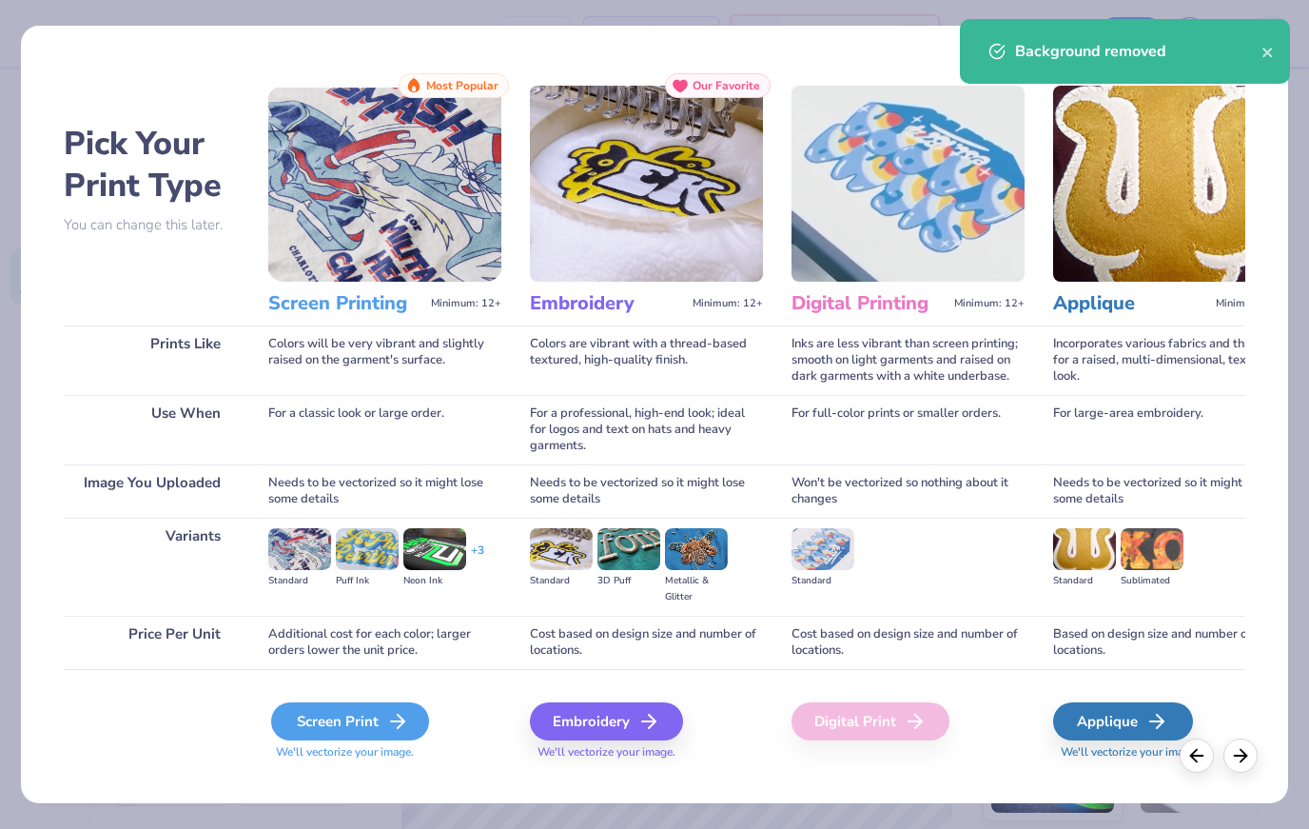
click at [364, 729] on div "Screen Print" at bounding box center [350, 721] width 158 height 38
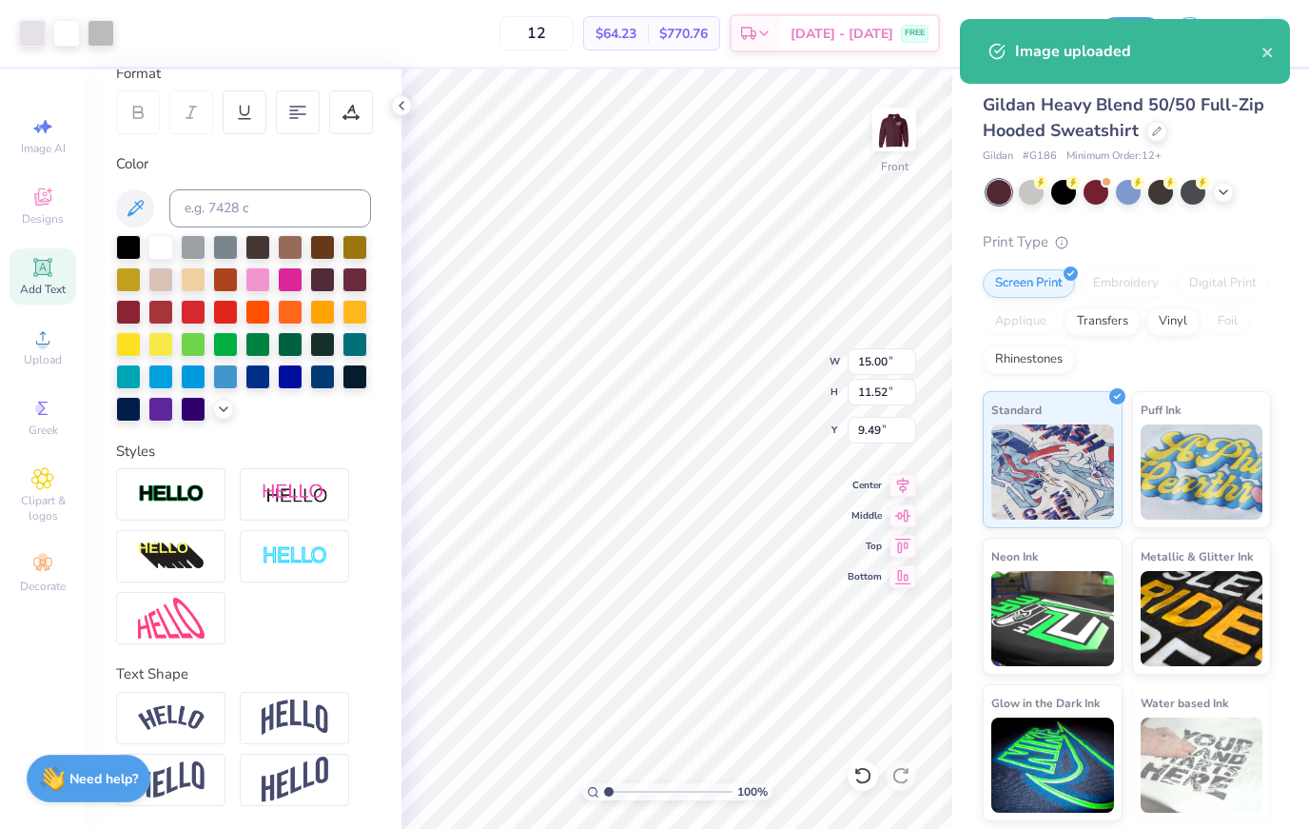
type input "6.94"
type input "5.33"
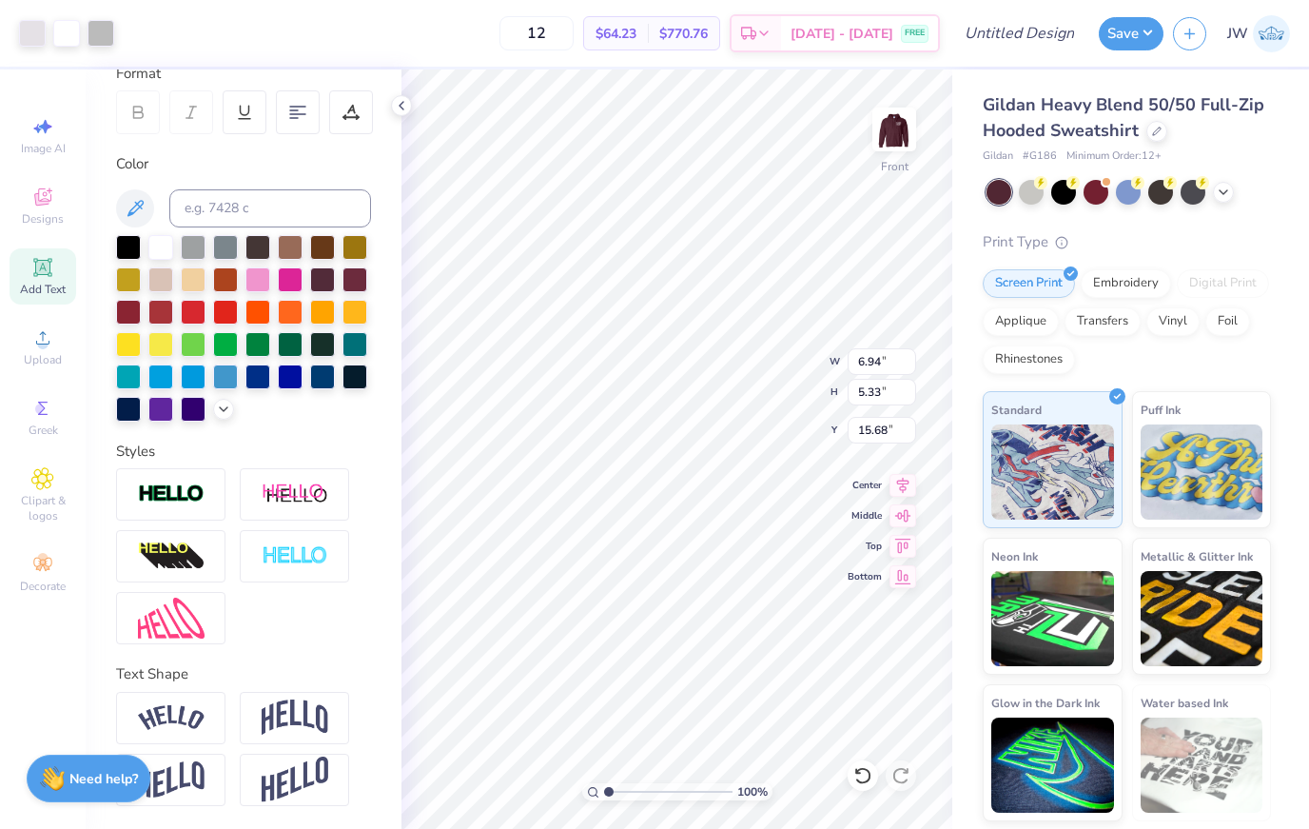
type input "16.31"
type input "14.99"
type input "7.95"
type input "6.10"
type input "15.25"
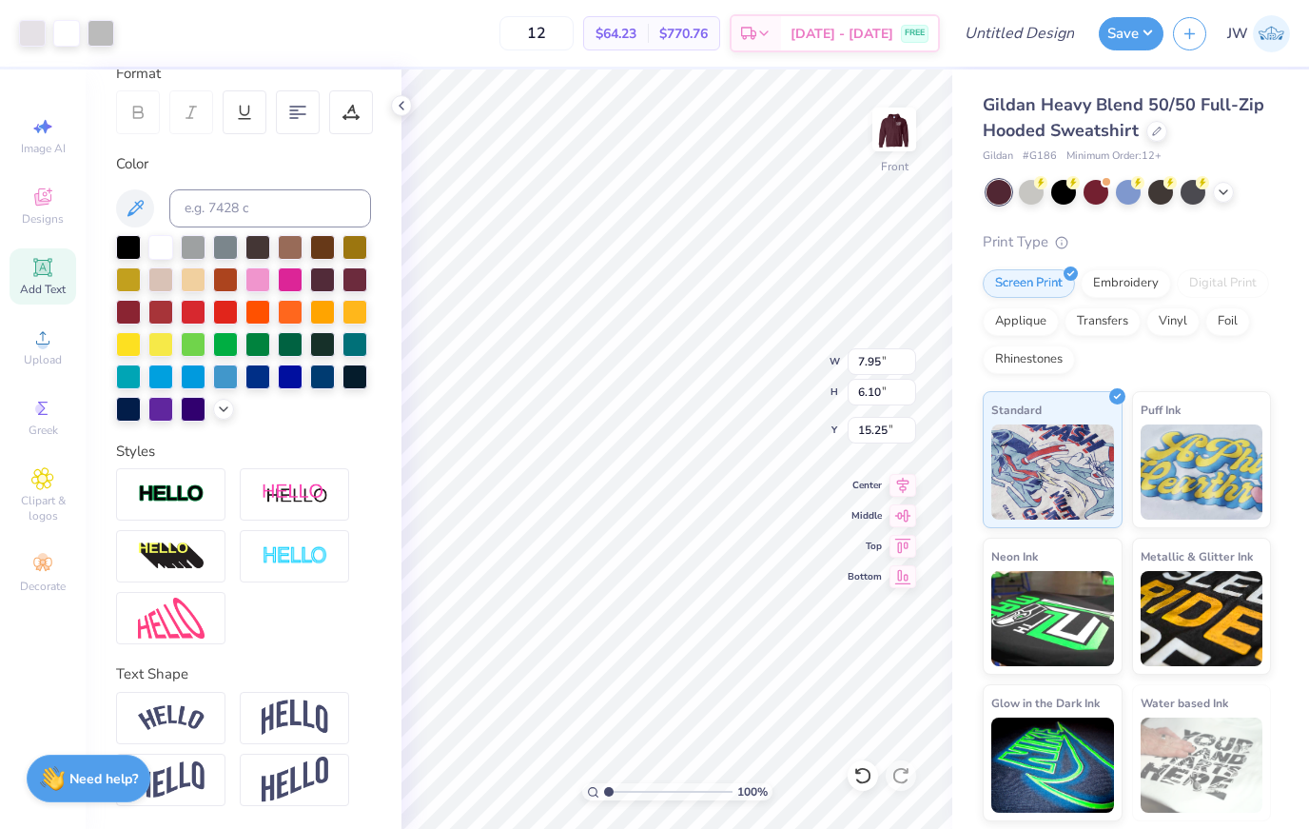
type input "8.22"
type input "6.31"
type input "15.04"
click at [886, 130] on img at bounding box center [894, 129] width 76 height 76
click at [900, 130] on img at bounding box center [894, 129] width 76 height 76
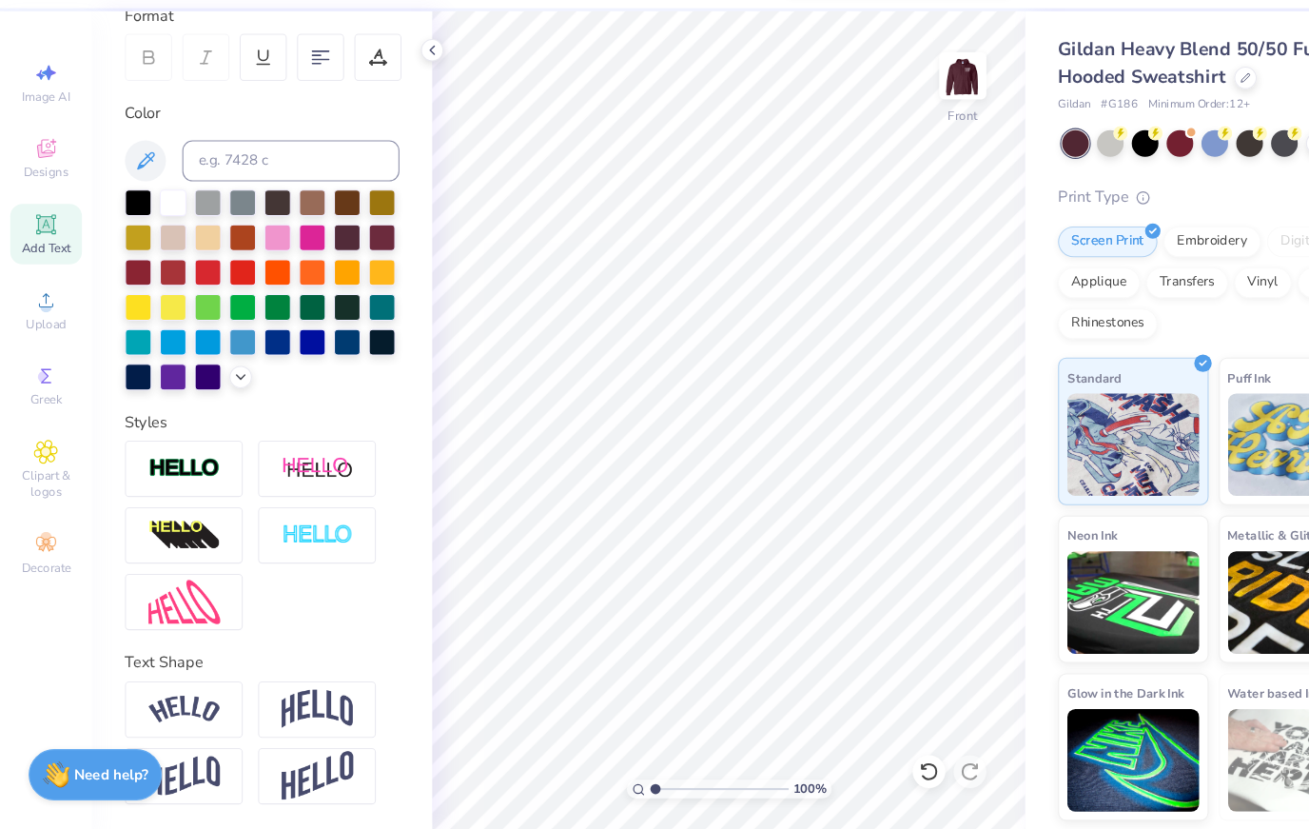
click at [1129, 231] on div "Print Type" at bounding box center [1127, 242] width 288 height 22
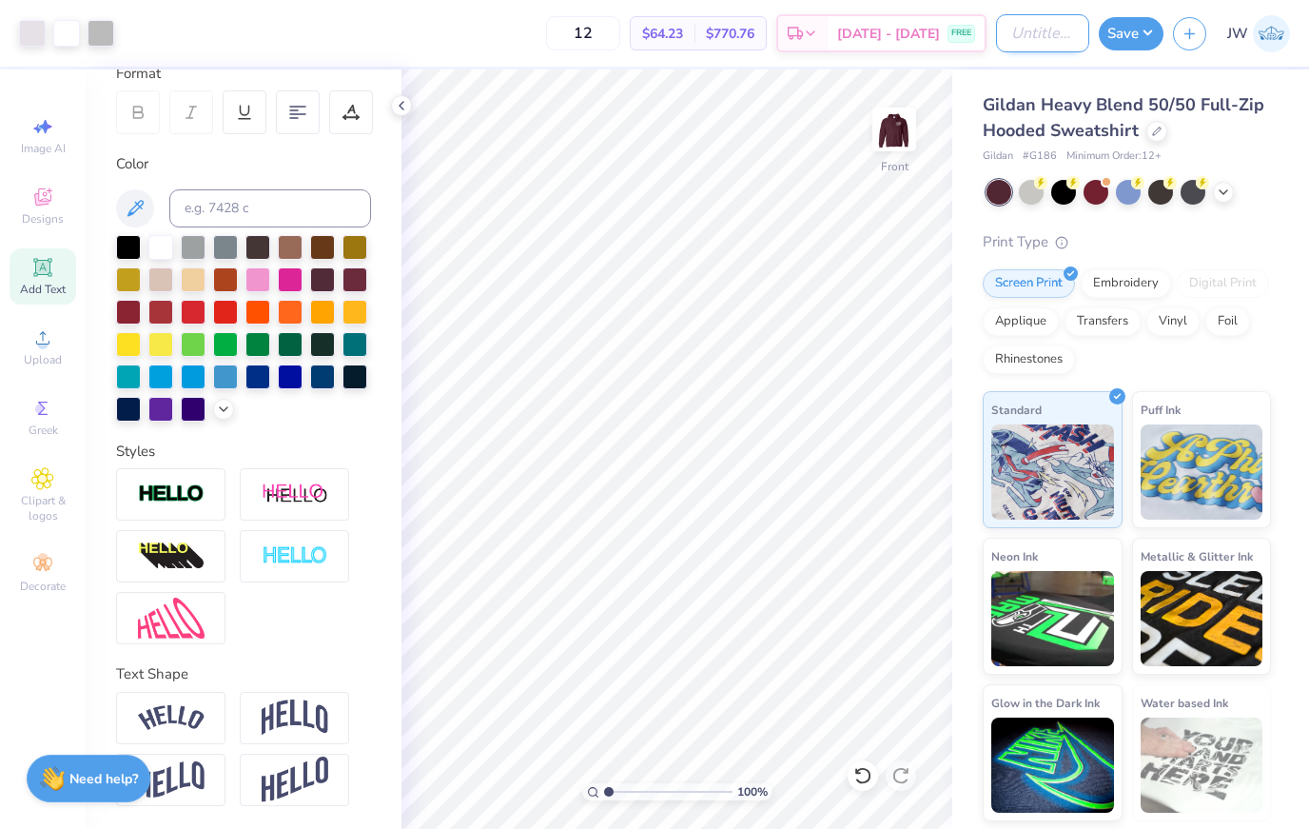
click at [1034, 29] on input "Design Title" at bounding box center [1042, 33] width 93 height 38
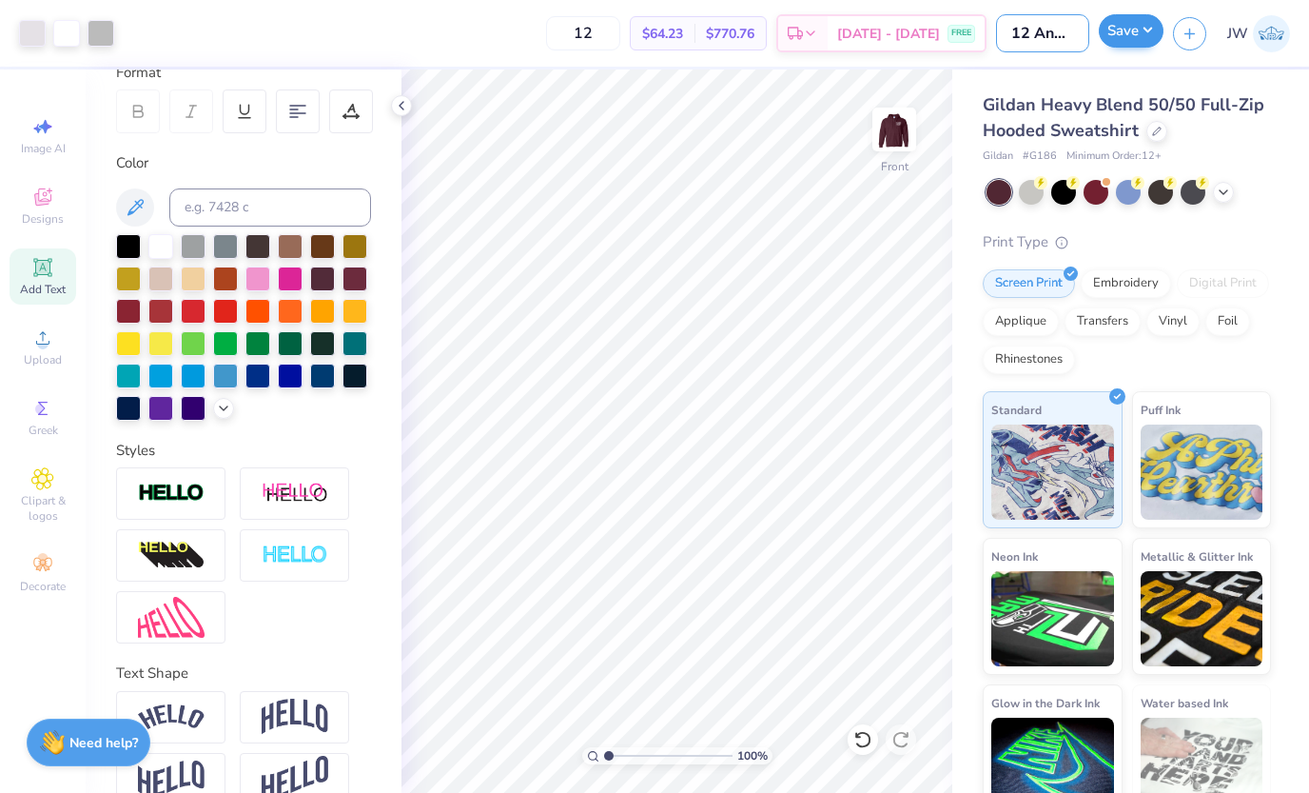
type input "12 Angry Jurors"
click at [1117, 36] on button "Save" at bounding box center [1131, 30] width 65 height 33
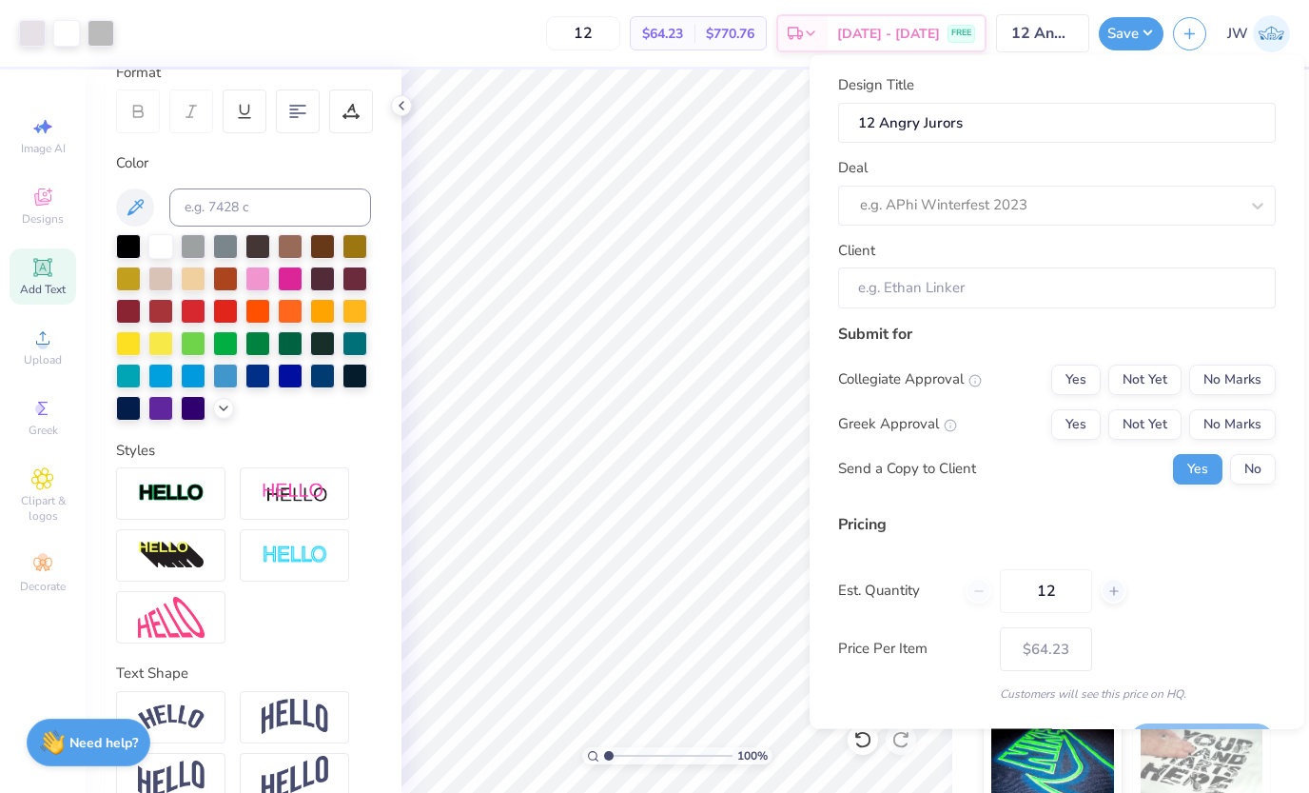
scroll to position [249, 0]
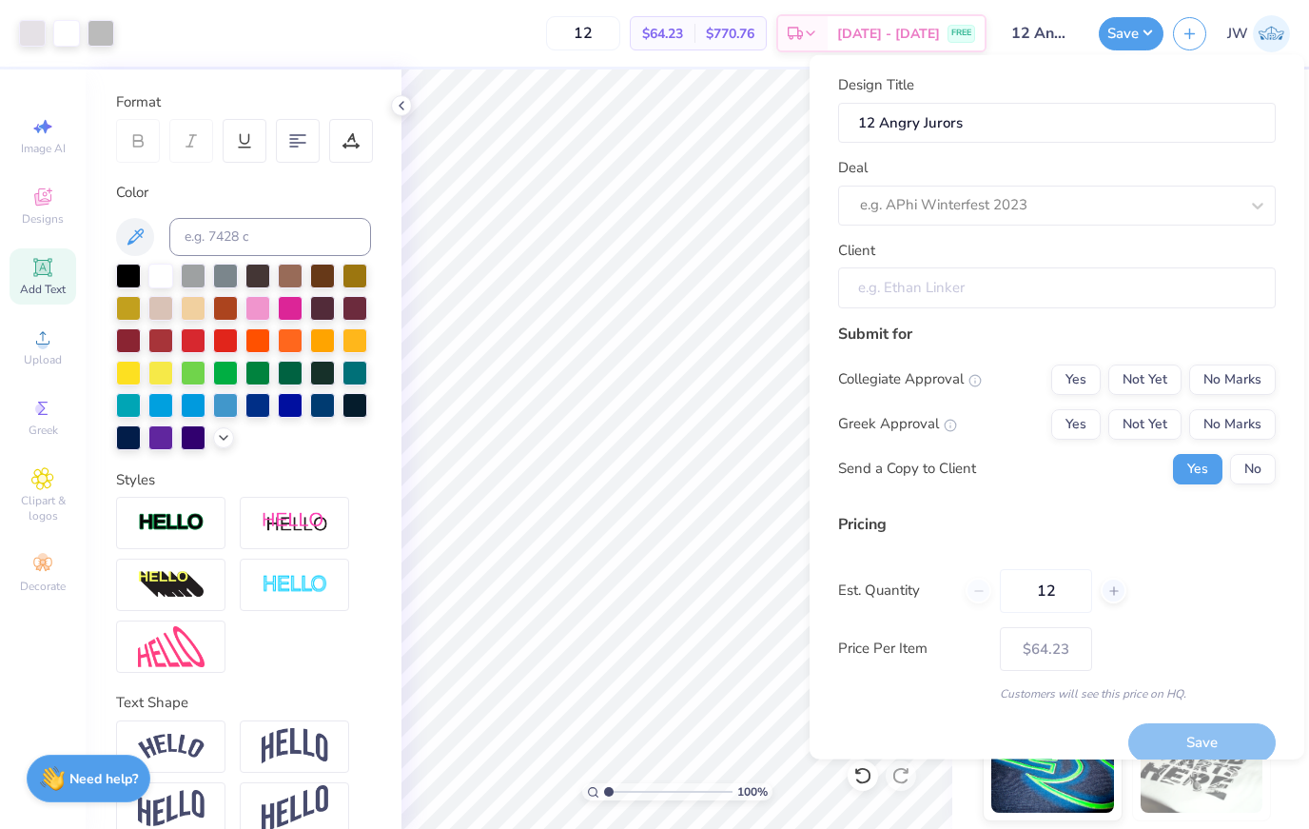
click at [876, 285] on input "Client" at bounding box center [1057, 287] width 438 height 41
click at [927, 278] on input "Client" at bounding box center [1057, 287] width 438 height 41
click at [945, 173] on div "Deal e.g. APhi Winterfest 2023" at bounding box center [1057, 191] width 438 height 69
click at [940, 188] on div "e.g. APhi Winterfest 2023" at bounding box center [1057, 205] width 438 height 40
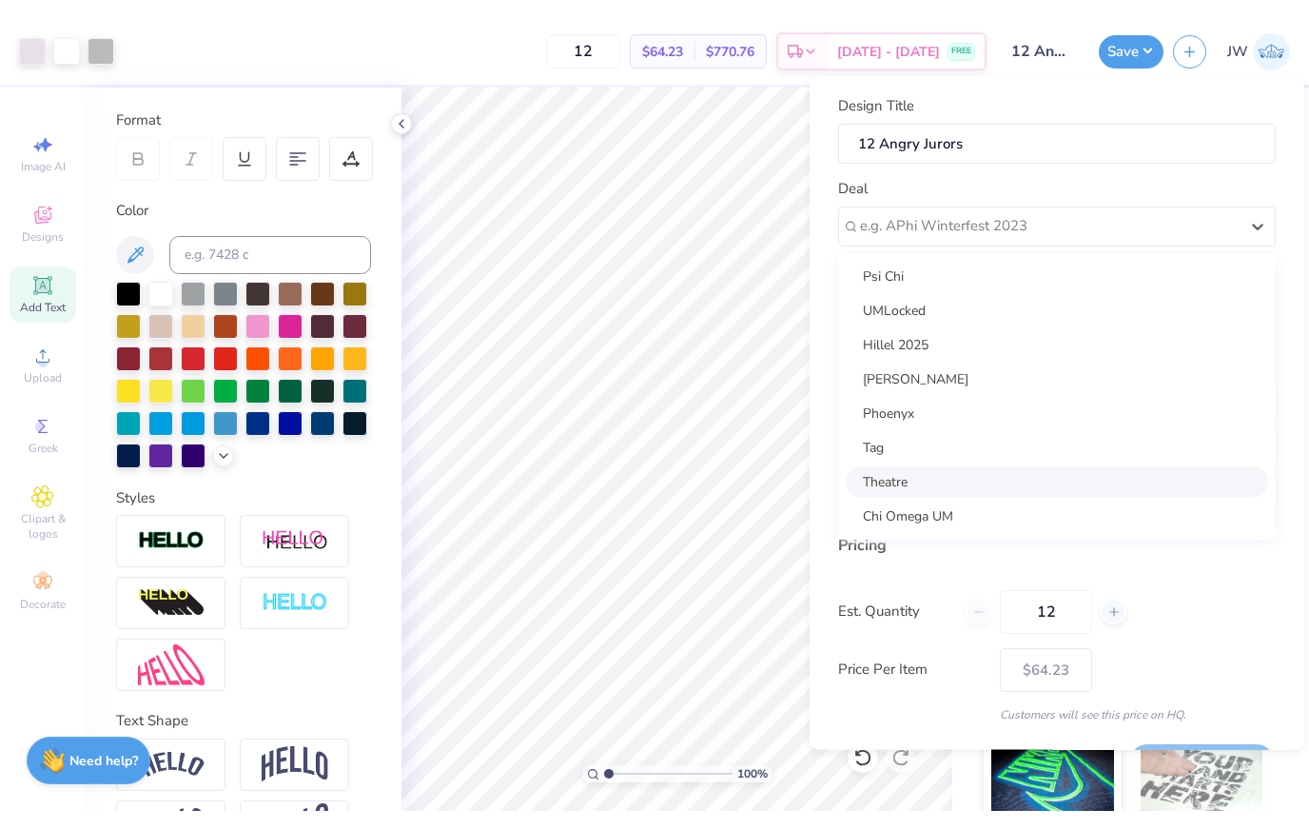
scroll to position [69, 0]
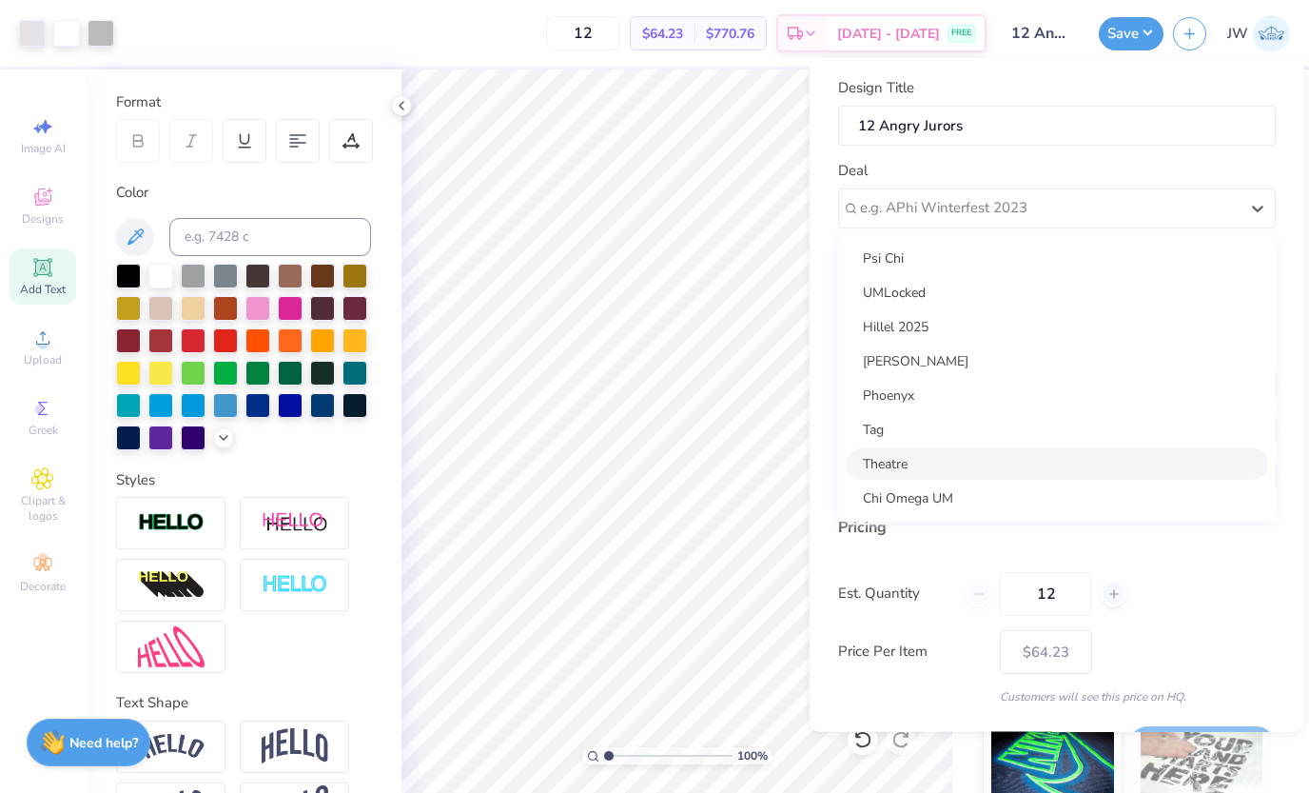
click at [917, 457] on div "Theatre" at bounding box center [1057, 462] width 422 height 31
type input "[PERSON_NAME]"
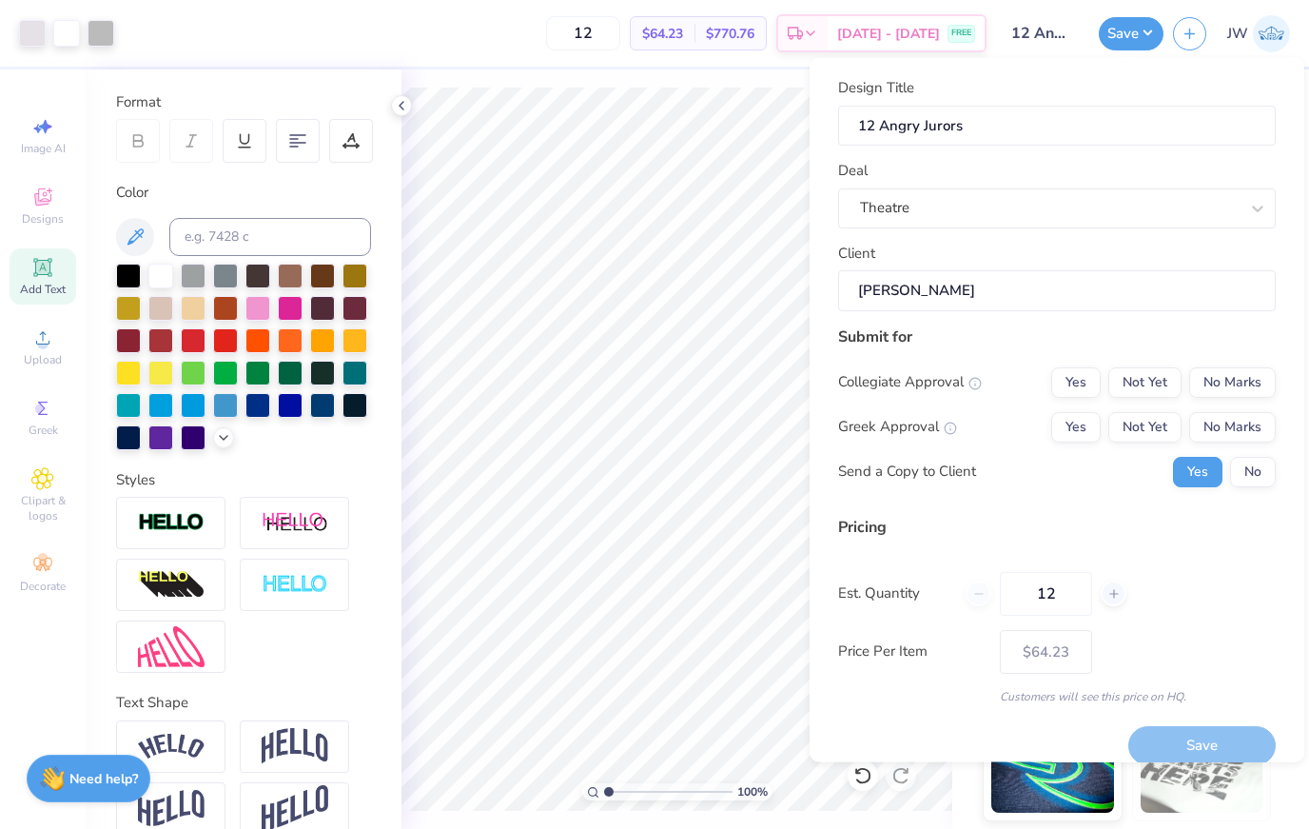
click at [1239, 400] on div "Collegiate Approval Yes Not Yet No Marks Greek Approval Yes Not Yet No Marks Se…" at bounding box center [1057, 426] width 438 height 120
click at [1238, 388] on button "No Marks" at bounding box center [1232, 381] width 87 height 30
click at [1232, 415] on button "No Marks" at bounding box center [1232, 426] width 87 height 30
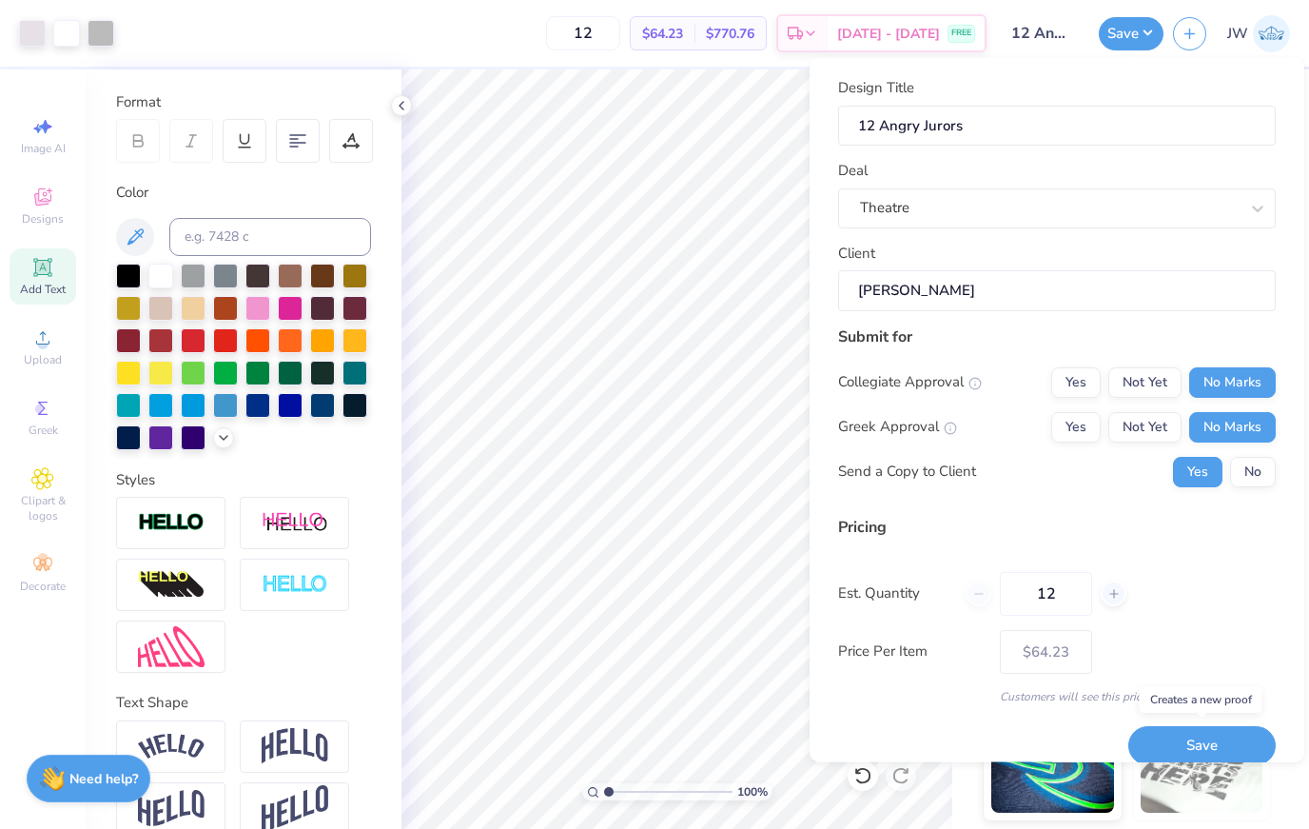
click at [1217, 727] on button "Save" at bounding box center [1202, 745] width 147 height 39
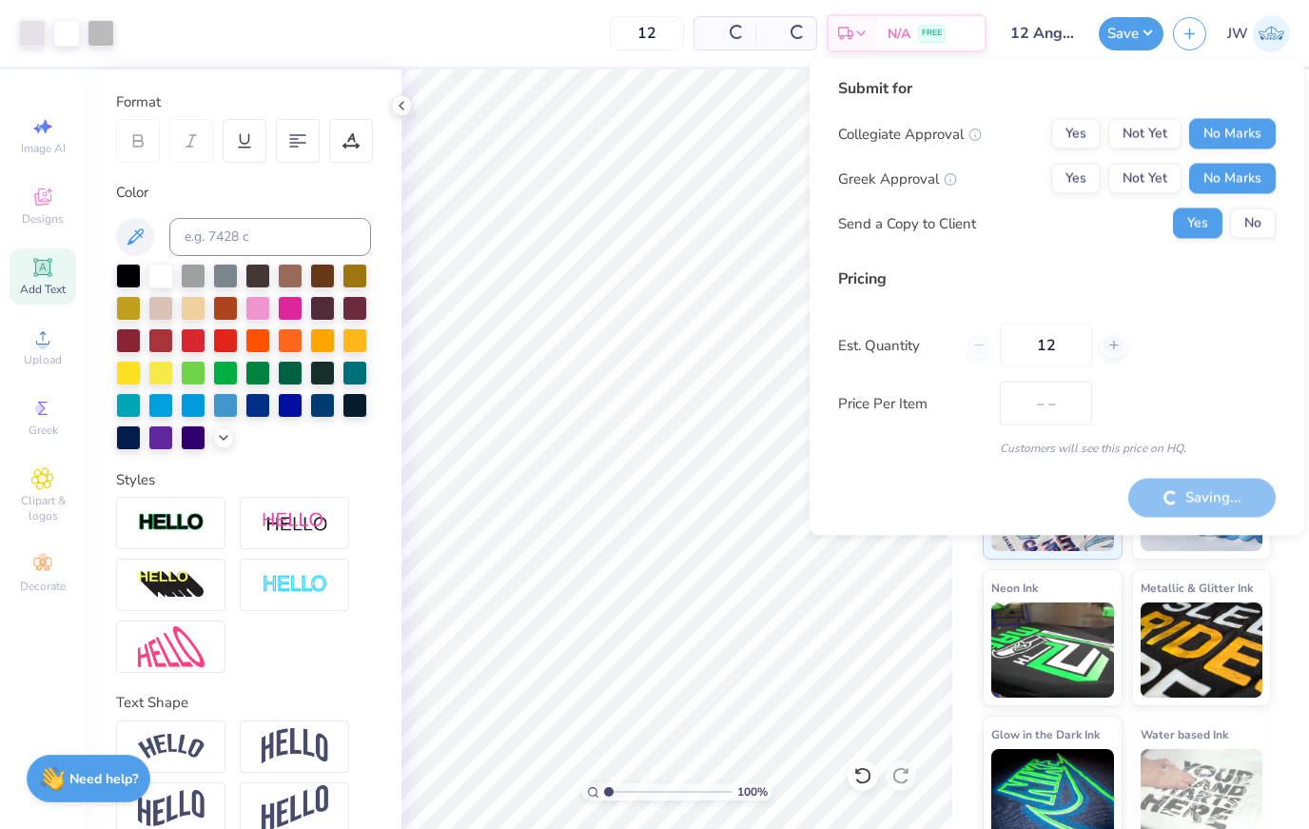
type input "$64.23"
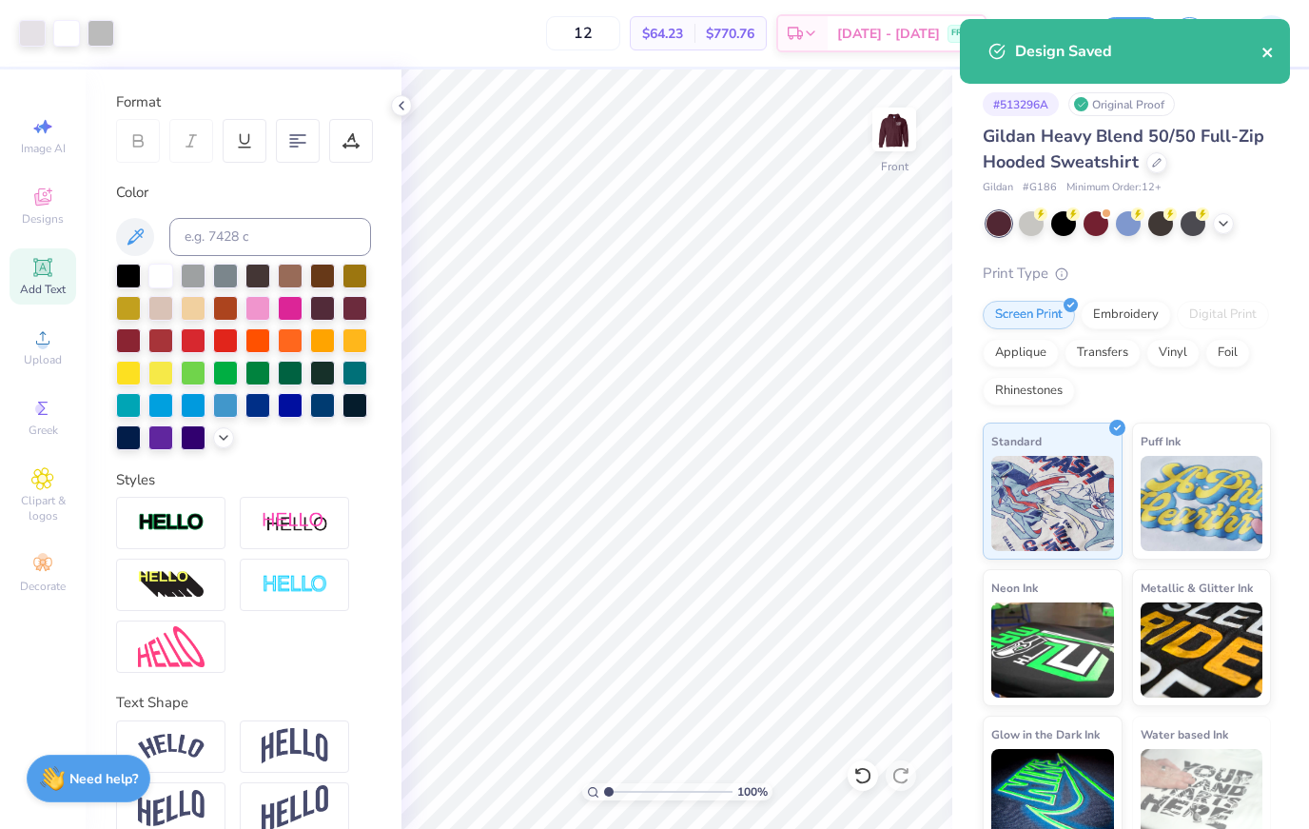
click at [1271, 50] on icon "close" at bounding box center [1268, 52] width 13 height 15
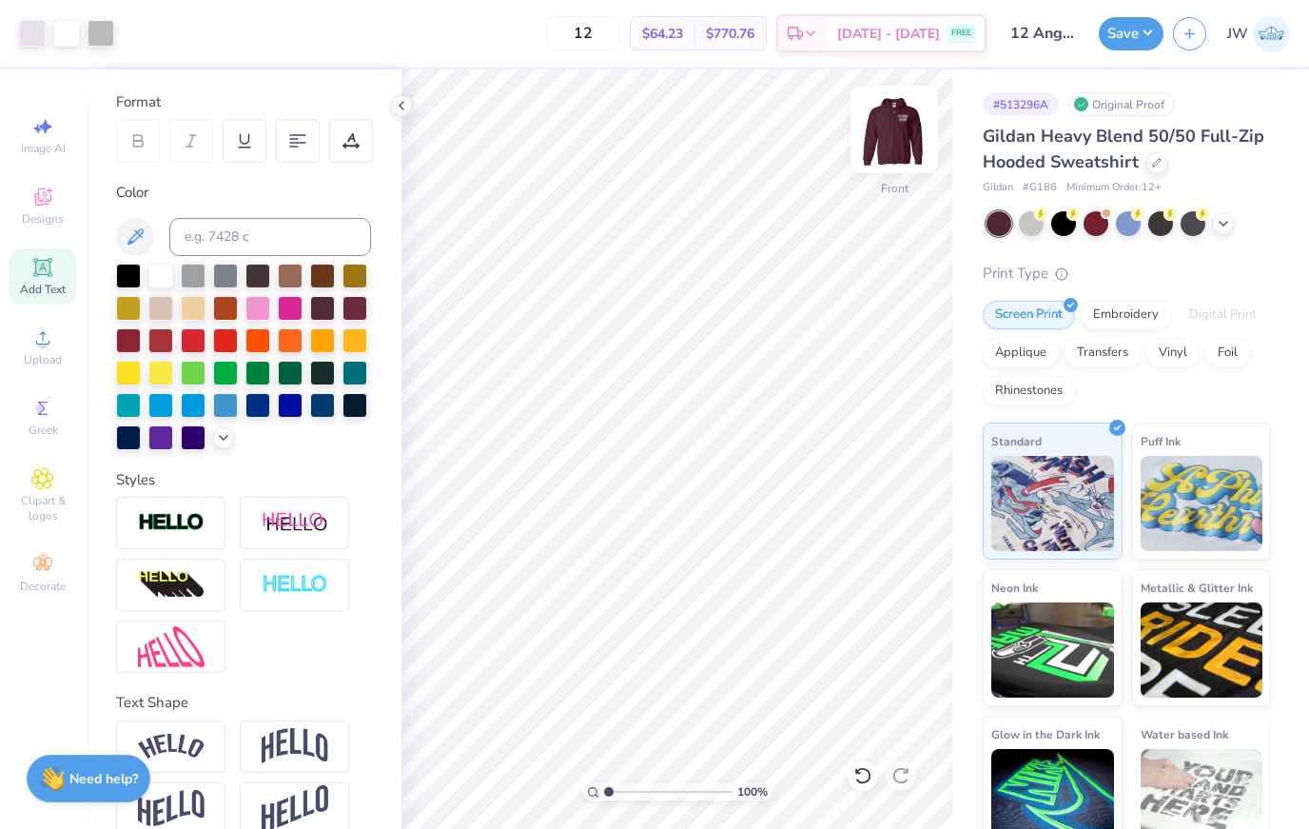
click at [894, 128] on img at bounding box center [894, 129] width 76 height 76
click at [1277, 44] on img at bounding box center [1271, 33] width 37 height 37
